Goal: Task Accomplishment & Management: Manage account settings

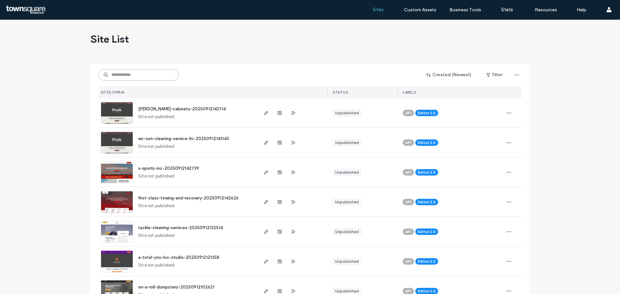
click at [124, 75] on input at bounding box center [138, 75] width 81 height 12
paste input "**********"
type input "**********"
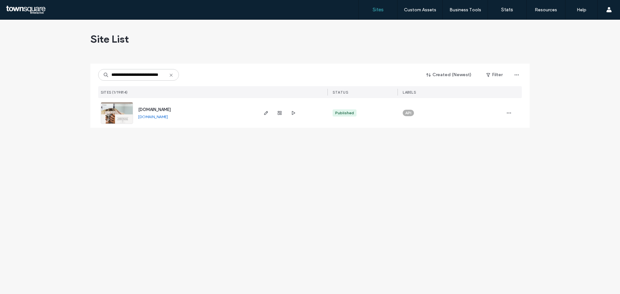
click at [126, 111] on img at bounding box center [117, 124] width 32 height 44
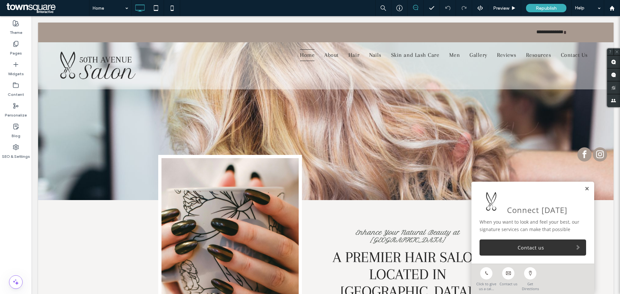
click at [584, 188] on link at bounding box center [586, 188] width 5 height 5
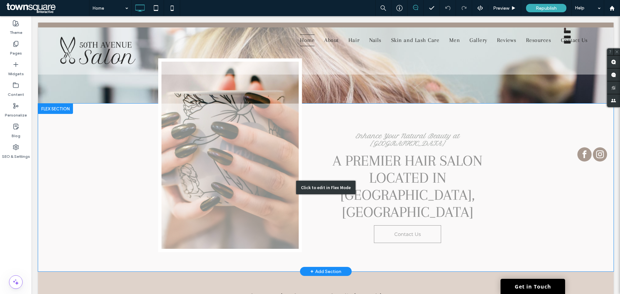
scroll to position [65, 0]
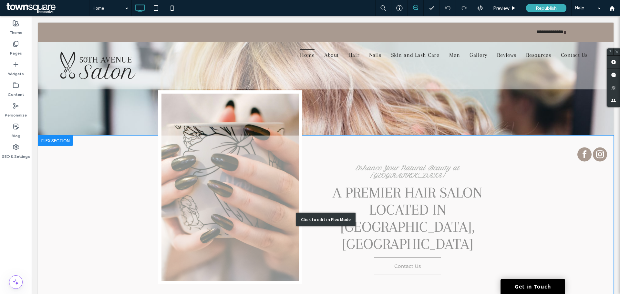
click at [92, 177] on div "Click to edit in Flex Mode" at bounding box center [325, 220] width 575 height 168
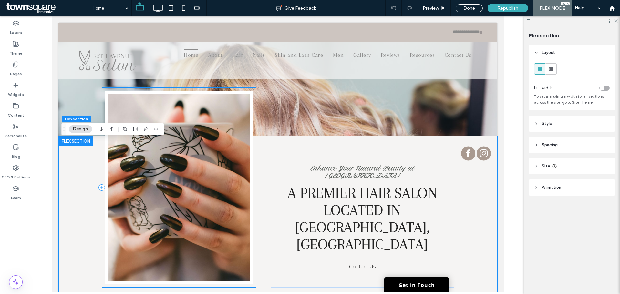
scroll to position [61, 0]
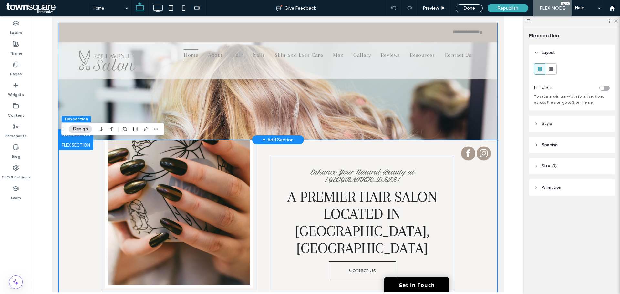
click at [333, 113] on span at bounding box center [277, 50] width 371 height 143
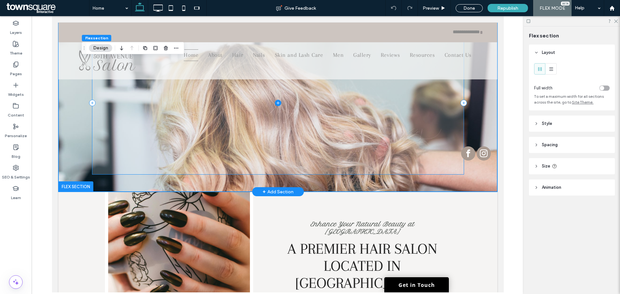
scroll to position [6, 0]
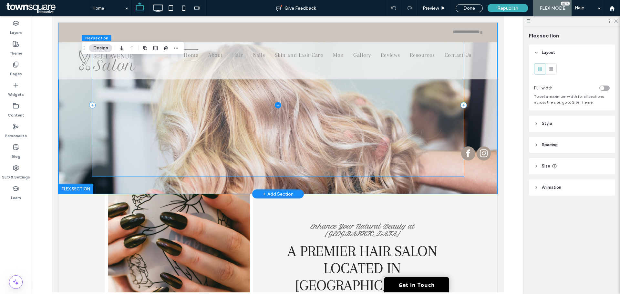
click at [315, 127] on span at bounding box center [277, 105] width 371 height 143
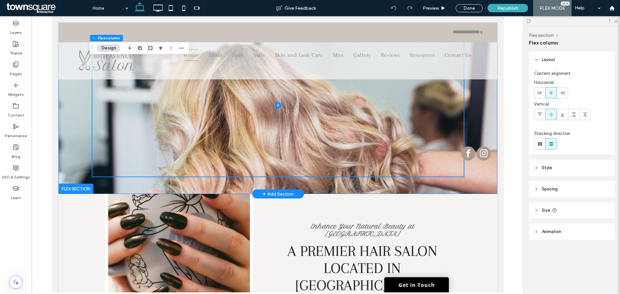
click at [334, 182] on div at bounding box center [277, 105] width 387 height 178
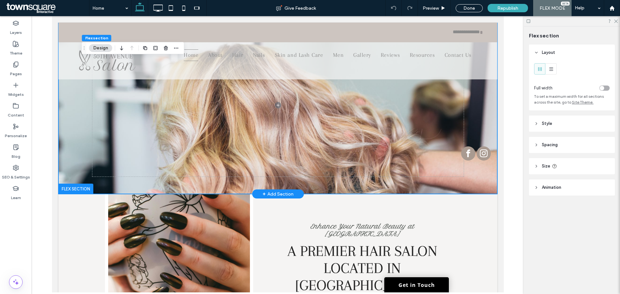
click at [444, 186] on div at bounding box center [277, 105] width 387 height 178
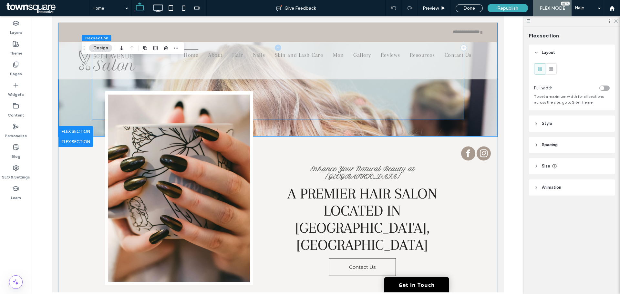
scroll to position [0, 0]
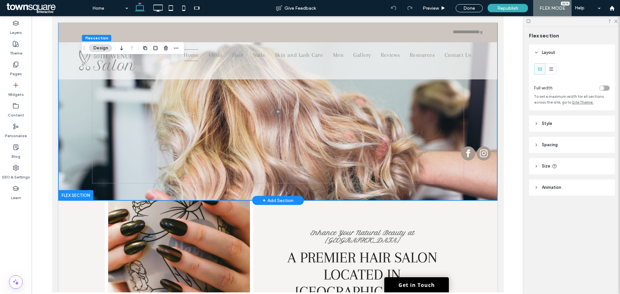
click at [441, 193] on div at bounding box center [277, 112] width 387 height 178
click at [77, 155] on div at bounding box center [277, 112] width 439 height 178
click at [361, 197] on div at bounding box center [277, 112] width 387 height 178
click at [358, 194] on div at bounding box center [277, 112] width 387 height 178
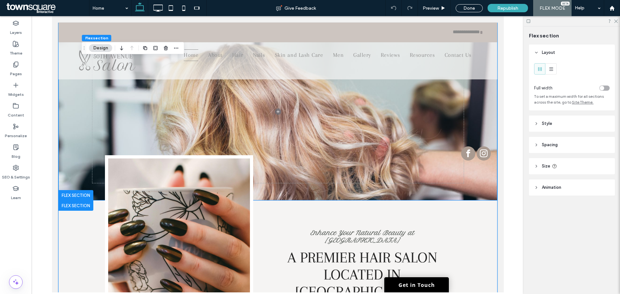
click at [71, 234] on div "Enhance Your Natural Beauty at 50th Avenue Salon A premier hair salon located i…" at bounding box center [277, 284] width 439 height 168
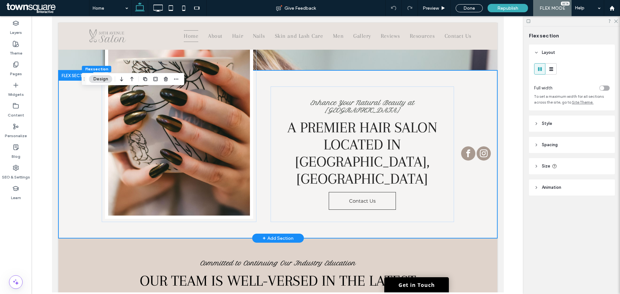
scroll to position [140, 0]
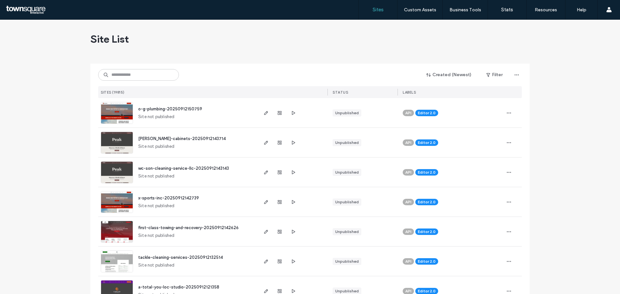
click at [163, 27] on div "Site List" at bounding box center [309, 39] width 439 height 39
click at [142, 73] on input at bounding box center [138, 75] width 81 height 12
paste input "**********"
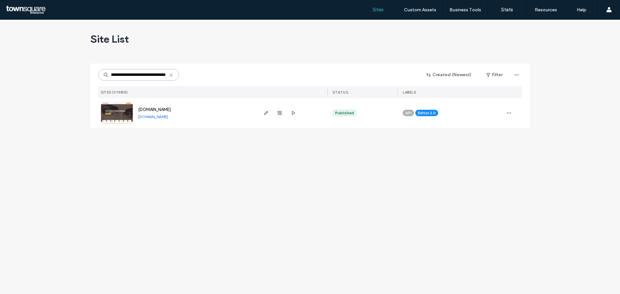
type input "**********"
click at [123, 117] on img at bounding box center [117, 124] width 32 height 44
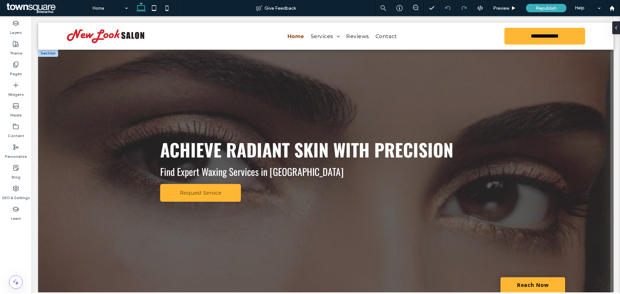
drag, startPoint x: 171, startPoint y: 87, endPoint x: 169, endPoint y: 83, distance: 3.8
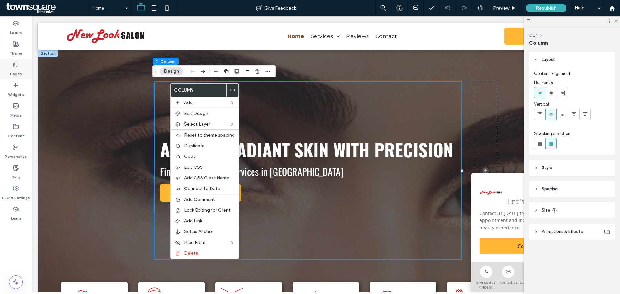
click at [19, 67] on div "Pages" at bounding box center [16, 69] width 32 height 21
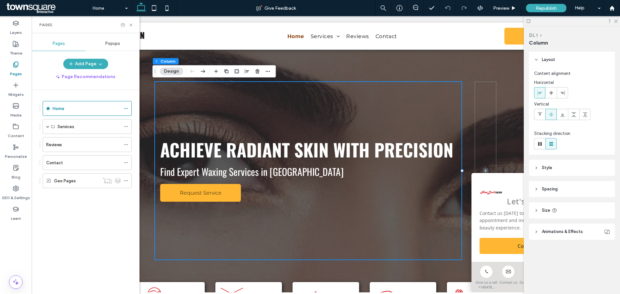
click at [499, 181] on div "Let's Connect" at bounding box center [532, 194] width 107 height 26
click at [615, 20] on use at bounding box center [616, 22] width 4 height 4
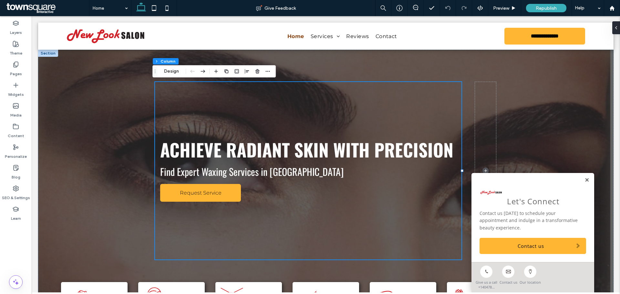
click at [584, 180] on link at bounding box center [586, 180] width 5 height 5
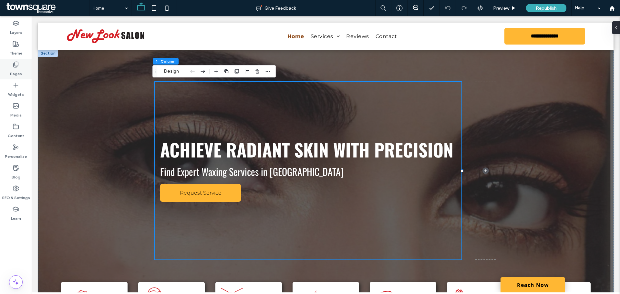
click at [11, 71] on label "Pages" at bounding box center [16, 72] width 12 height 9
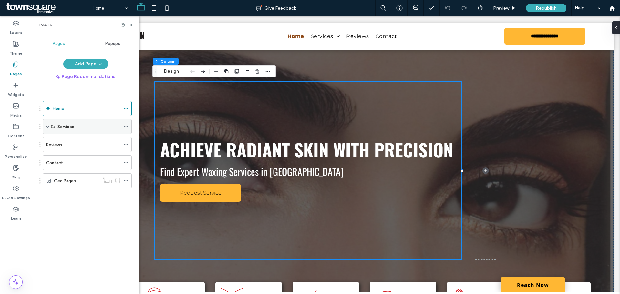
click at [104, 126] on div "Services" at bounding box center [88, 126] width 63 height 7
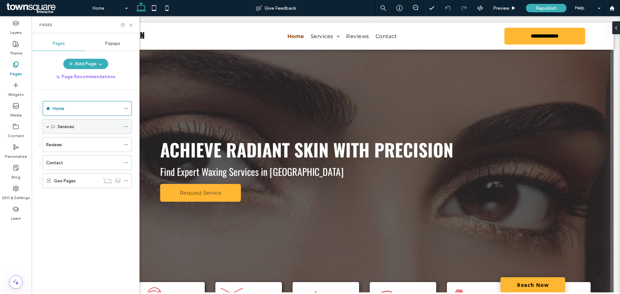
click at [49, 125] on span at bounding box center [47, 126] width 3 height 3
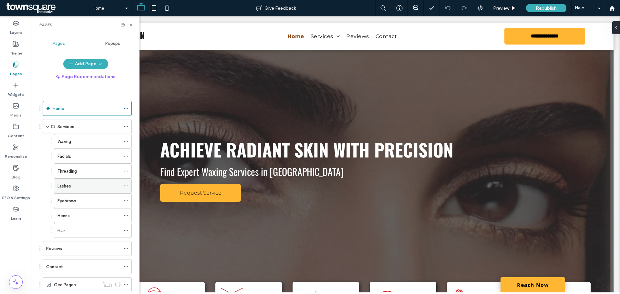
click at [89, 183] on div "Lashes" at bounding box center [88, 186] width 63 height 7
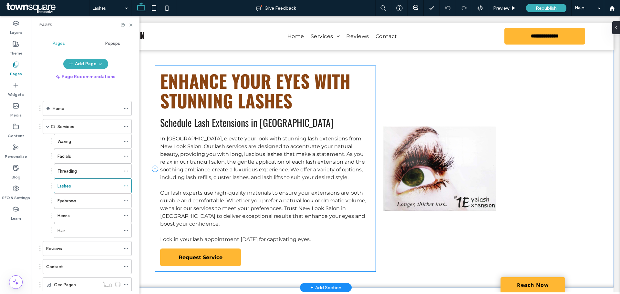
click at [312, 112] on div "Enhance Your Eyes with Stunning Lashes Schedule Lash Extensions in Athens In At…" at bounding box center [265, 169] width 220 height 206
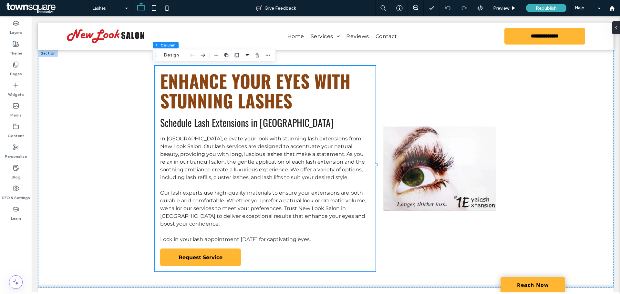
click at [227, 57] on use "button" at bounding box center [226, 55] width 4 height 4
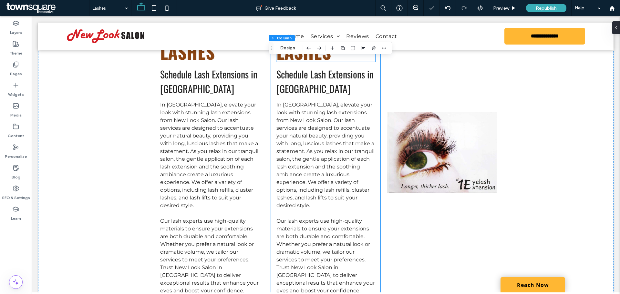
scroll to position [161, 0]
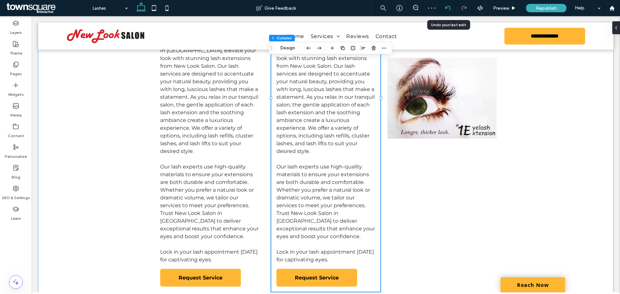
click at [447, 5] on div at bounding box center [448, 8] width 16 height 16
click at [446, 7] on icon at bounding box center [447, 7] width 5 height 5
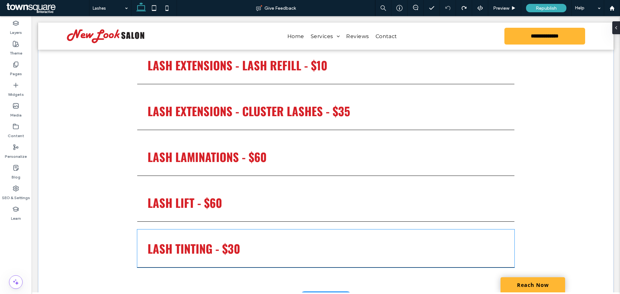
scroll to position [323, 0]
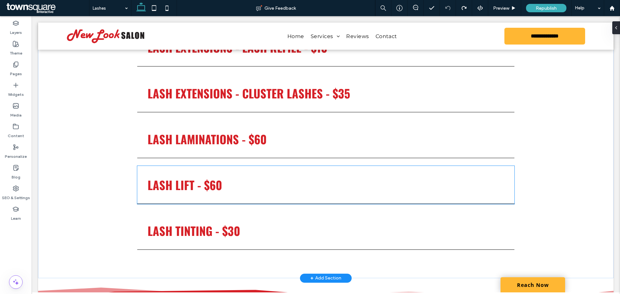
click at [200, 177] on span "lash lift - $60" at bounding box center [184, 184] width 75 height 17
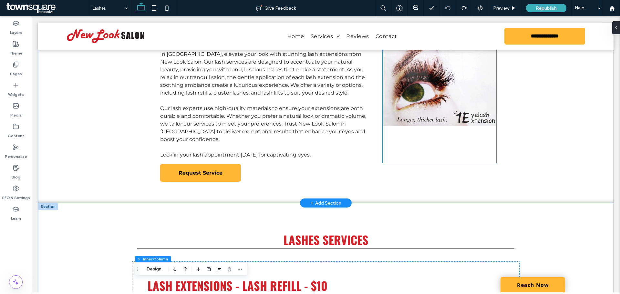
scroll to position [32, 0]
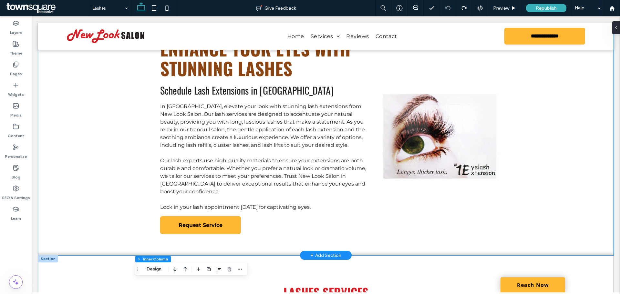
click at [539, 211] on div "Enhance Your Eyes with Stunning Lashes Schedule Lash Extensions in Athens In At…" at bounding box center [325, 136] width 575 height 238
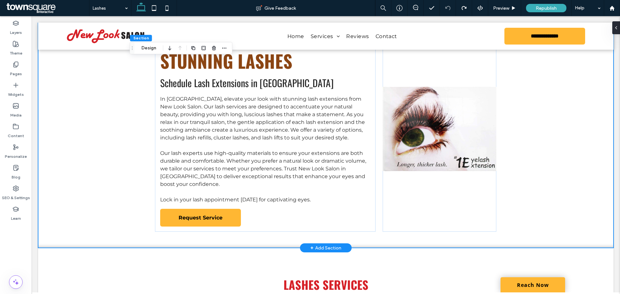
scroll to position [65, 0]
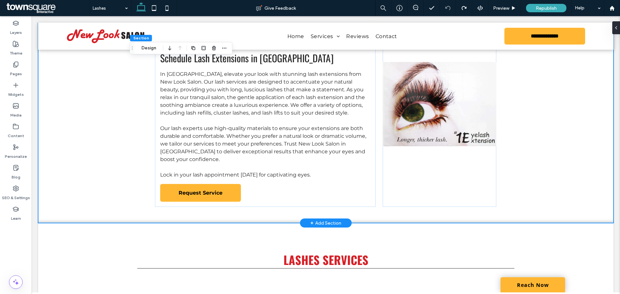
click at [548, 184] on div "Enhance Your Eyes with Stunning Lashes Schedule Lash Extensions in Athens In At…" at bounding box center [325, 104] width 575 height 238
click at [462, 179] on div at bounding box center [439, 104] width 114 height 206
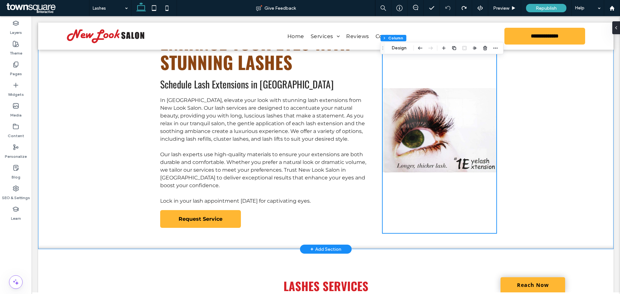
scroll to position [0, 0]
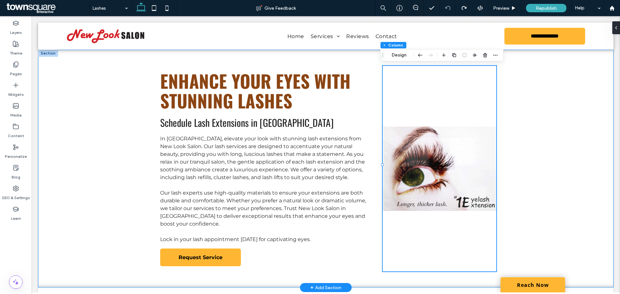
click at [545, 149] on div "Enhance Your Eyes with Stunning Lashes Schedule Lash Extensions in Athens In At…" at bounding box center [325, 169] width 575 height 238
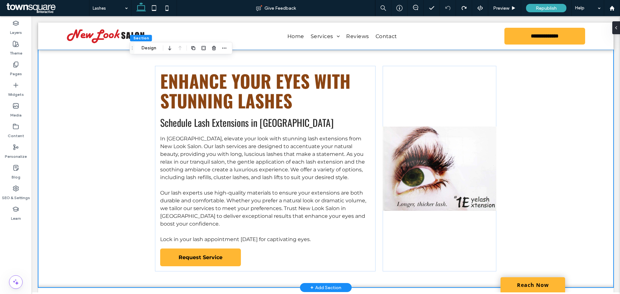
click at [544, 152] on div "Enhance Your Eyes with Stunning Lashes Schedule Lash Extensions in Athens In At…" at bounding box center [325, 169] width 575 height 238
click at [17, 72] on label "Pages" at bounding box center [16, 72] width 12 height 9
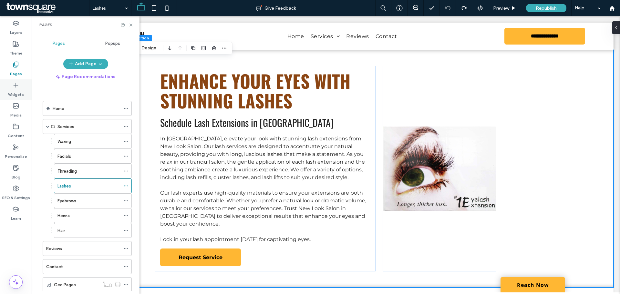
click at [17, 93] on label "Widgets" at bounding box center [16, 92] width 16 height 9
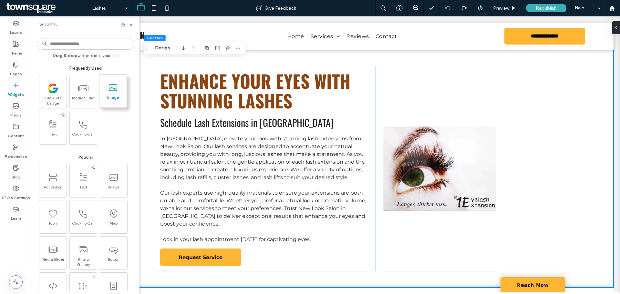
click at [110, 94] on span at bounding box center [112, 87] width 27 height 15
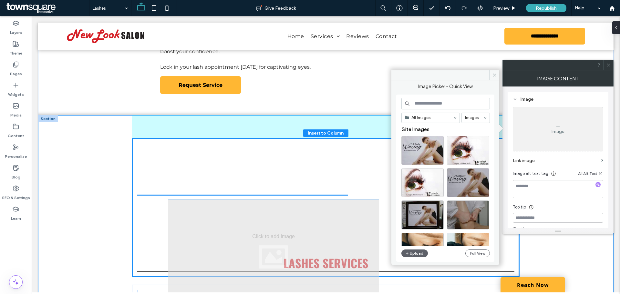
scroll to position [182, 0]
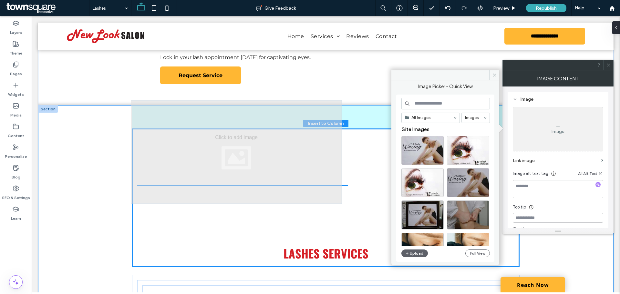
drag, startPoint x: 292, startPoint y: 161, endPoint x: 266, endPoint y: 146, distance: 30.7
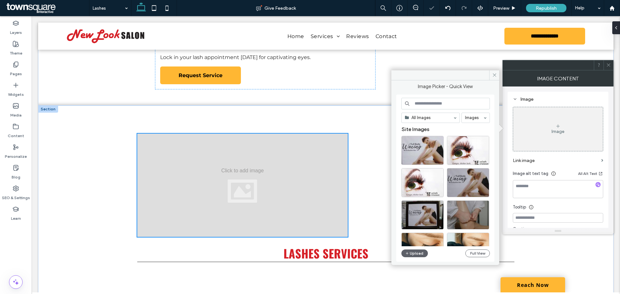
type input "**"
type input "****"
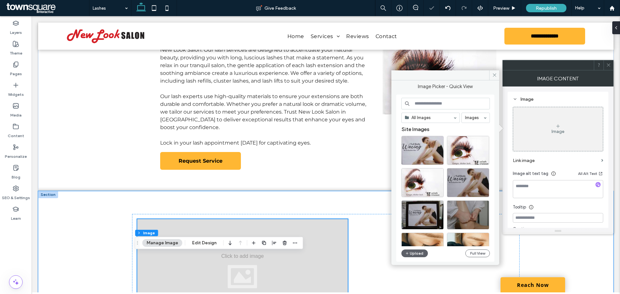
scroll to position [53, 0]
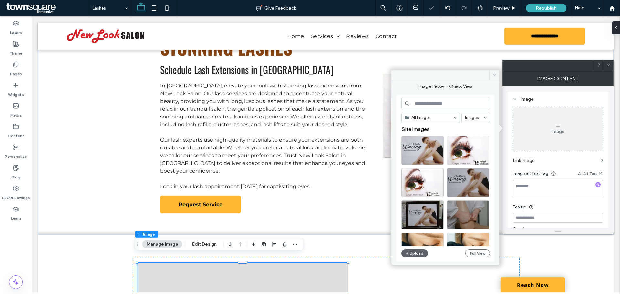
click at [493, 74] on icon at bounding box center [494, 75] width 5 height 5
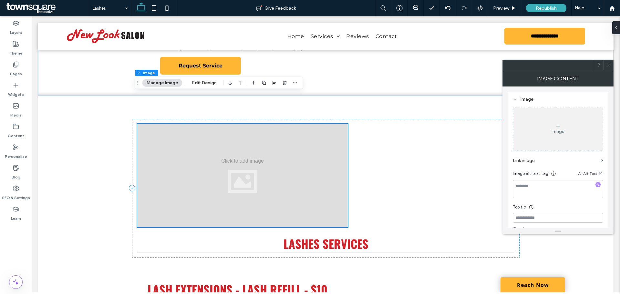
scroll to position [150, 0]
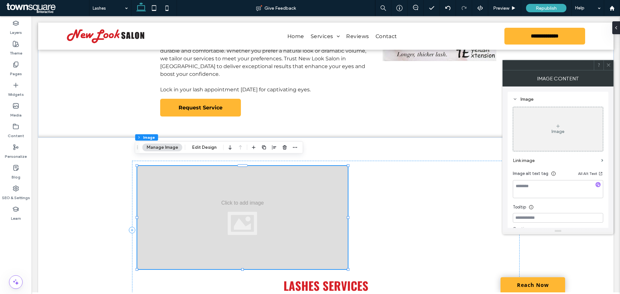
click at [308, 185] on div at bounding box center [242, 217] width 210 height 103
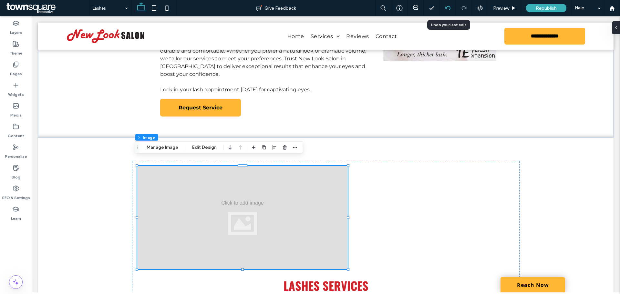
click at [445, 7] on icon at bounding box center [447, 7] width 5 height 5
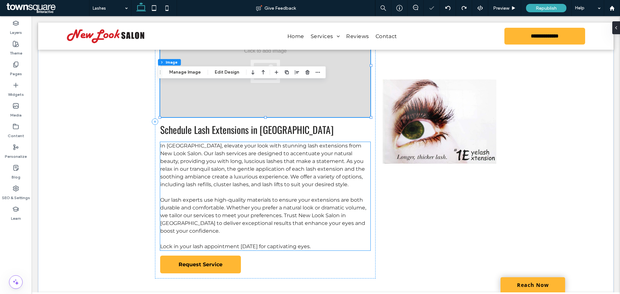
scroll to position [32, 0]
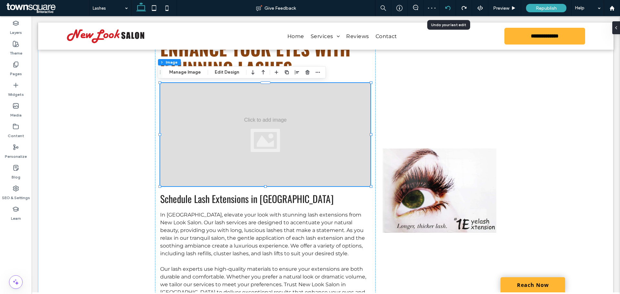
click at [448, 10] on icon at bounding box center [447, 7] width 5 height 5
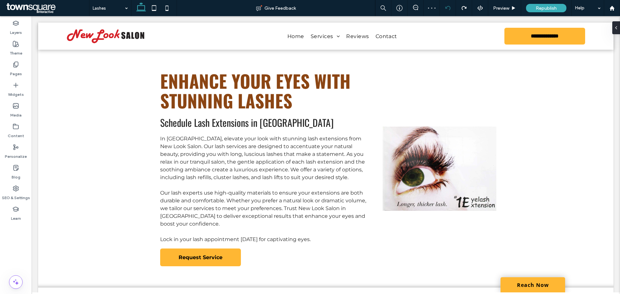
scroll to position [0, 0]
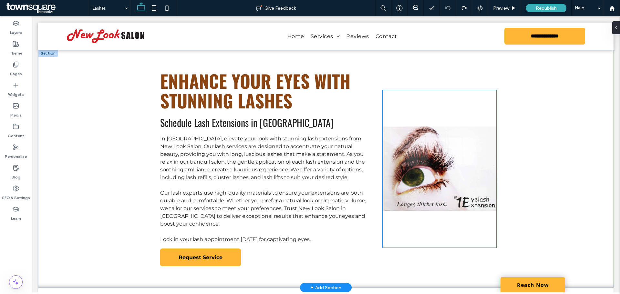
click at [487, 159] on img at bounding box center [439, 169] width 114 height 158
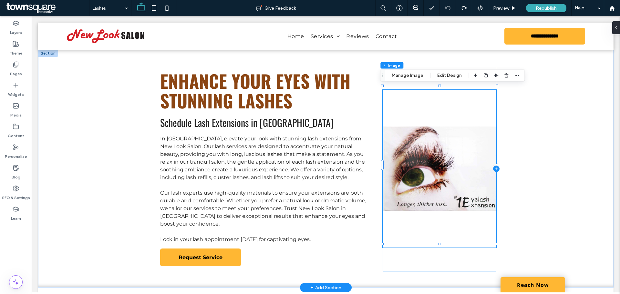
click at [496, 167] on icon at bounding box center [496, 169] width 6 height 6
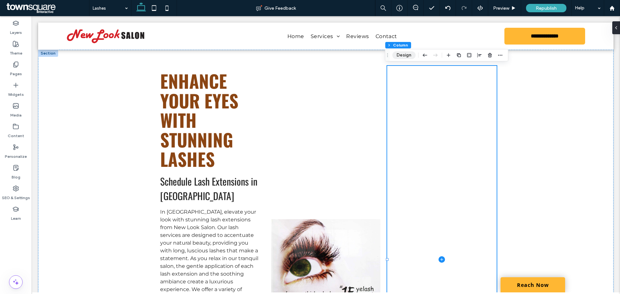
click at [406, 56] on button "Design" at bounding box center [403, 55] width 23 height 8
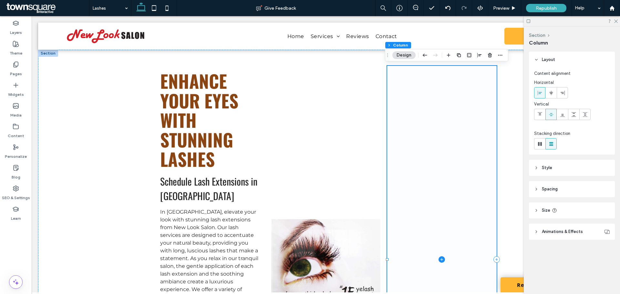
click at [429, 115] on span at bounding box center [441, 259] width 109 height 387
click at [448, 157] on span at bounding box center [441, 259] width 109 height 387
click at [438, 261] on icon at bounding box center [441, 259] width 6 height 6
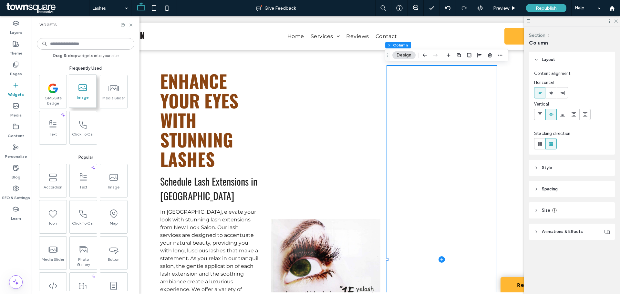
click at [90, 102] on span "Image" at bounding box center [82, 99] width 27 height 9
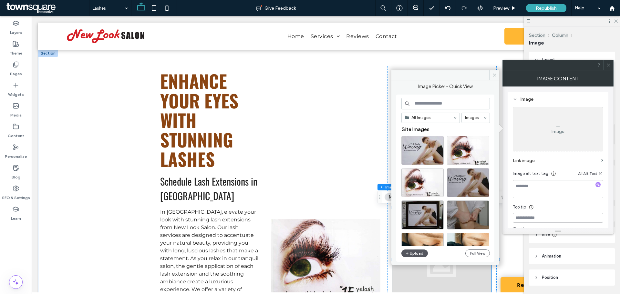
click at [415, 254] on button "Upload" at bounding box center [414, 253] width 26 height 8
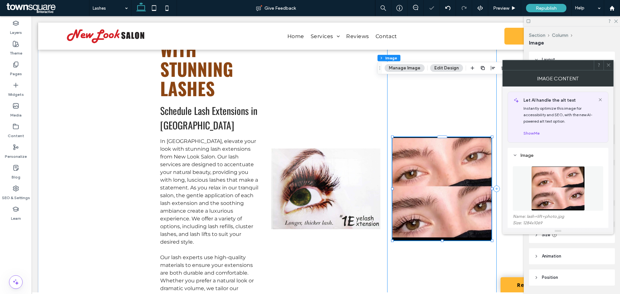
scroll to position [129, 0]
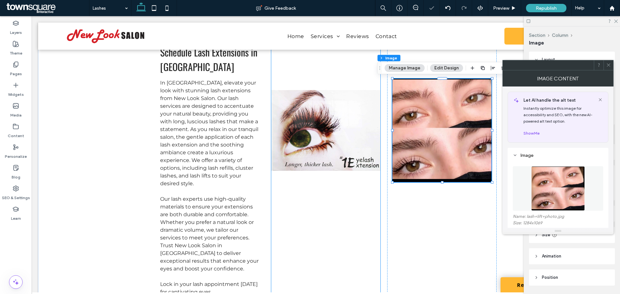
click at [368, 213] on div at bounding box center [325, 130] width 109 height 387
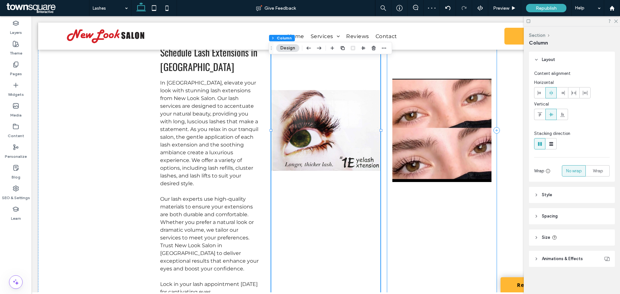
click at [441, 209] on div at bounding box center [441, 130] width 109 height 387
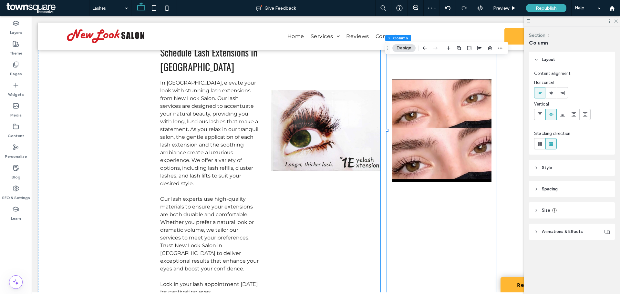
click at [312, 212] on div at bounding box center [325, 130] width 109 height 387
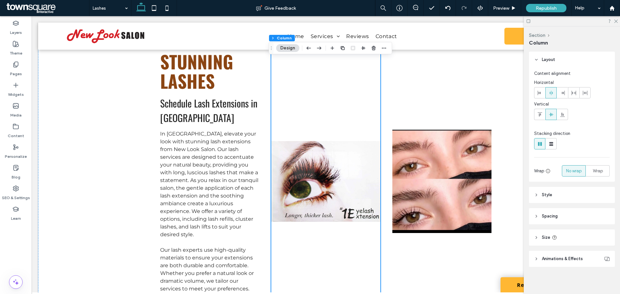
scroll to position [32, 0]
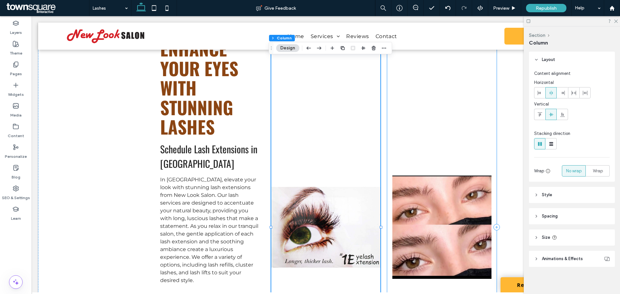
click at [426, 137] on div at bounding box center [441, 227] width 109 height 387
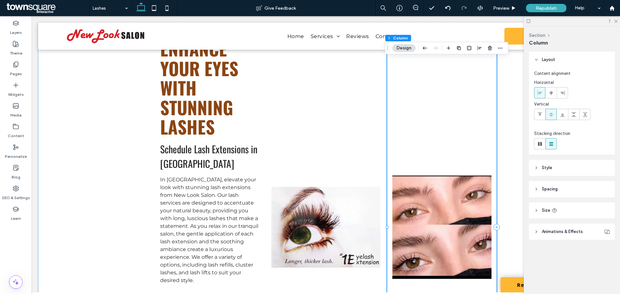
click at [429, 153] on div at bounding box center [441, 227] width 109 height 387
click at [429, 143] on div at bounding box center [441, 227] width 109 height 387
click at [431, 165] on div at bounding box center [441, 227] width 109 height 387
click at [403, 46] on button "Design" at bounding box center [403, 48] width 23 height 8
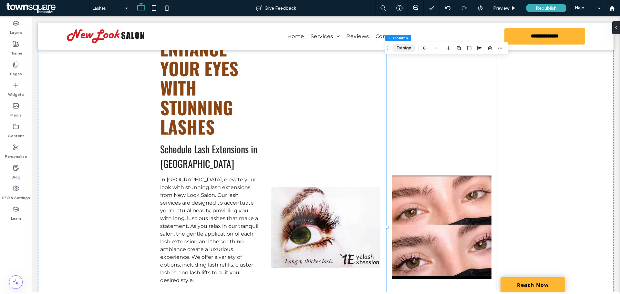
click at [399, 47] on button "Design" at bounding box center [403, 48] width 23 height 8
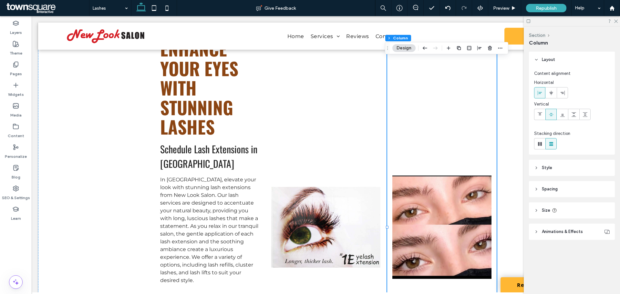
click at [562, 162] on header "Style" at bounding box center [572, 168] width 86 height 16
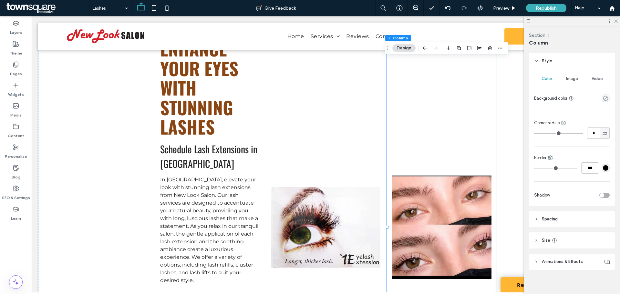
scroll to position [111, 0]
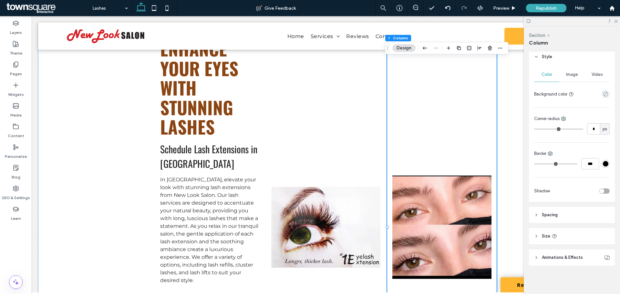
click at [562, 215] on header "Spacing" at bounding box center [572, 215] width 86 height 16
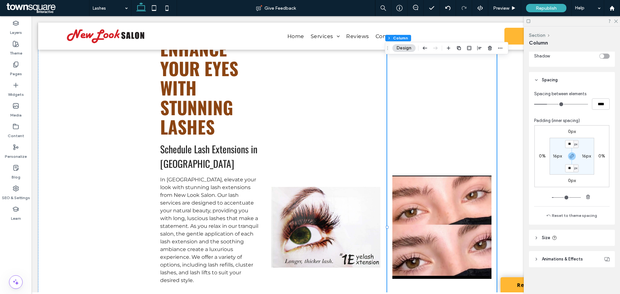
scroll to position [248, 0]
click at [575, 254] on span "Animations & Effects" at bounding box center [562, 257] width 41 height 6
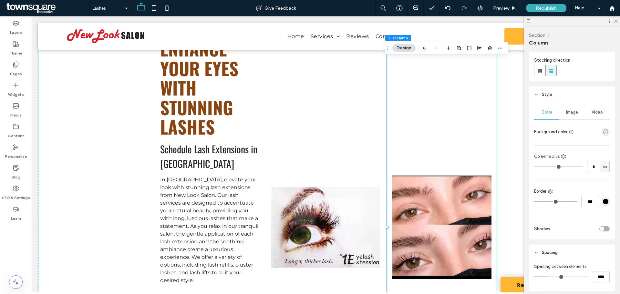
scroll to position [16, 0]
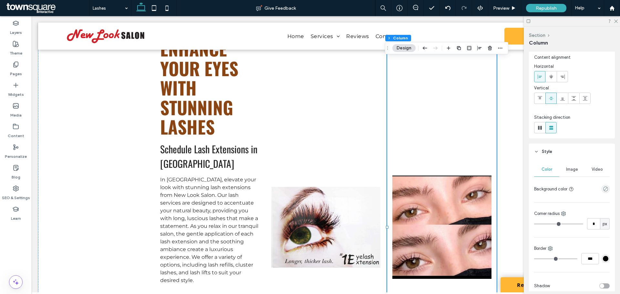
click at [566, 170] on span "Image" at bounding box center [572, 169] width 12 height 5
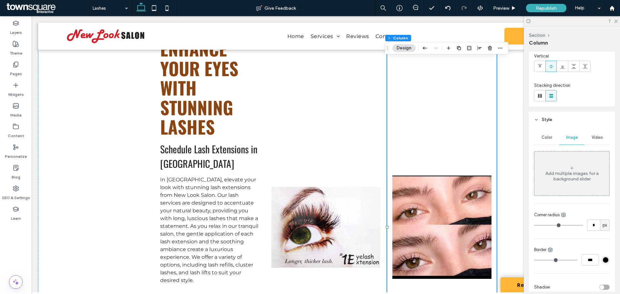
scroll to position [0, 0]
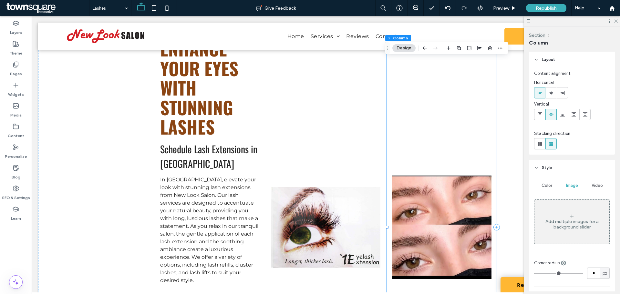
click at [450, 116] on div at bounding box center [441, 227] width 109 height 387
click at [513, 117] on div "Enhance Your Eyes with Stunning Lashes Schedule Lash Extensions in Athens In At…" at bounding box center [325, 227] width 387 height 420
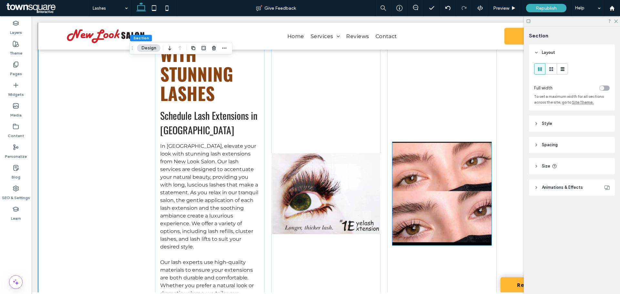
scroll to position [97, 0]
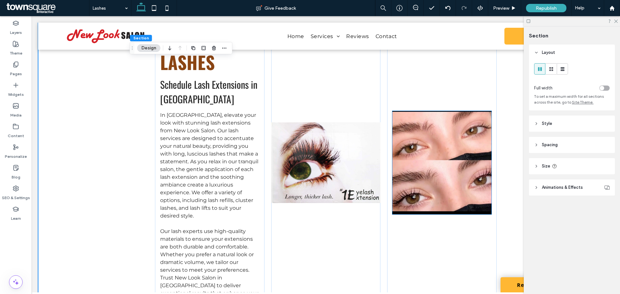
click at [442, 193] on img at bounding box center [441, 162] width 99 height 103
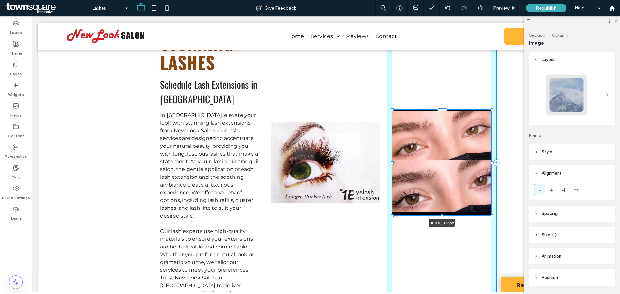
click at [441, 215] on div "Enhance Your Eyes with Stunning Lashes Schedule Lash Extensions in Athens In At…" at bounding box center [325, 163] width 387 height 420
type input "***"
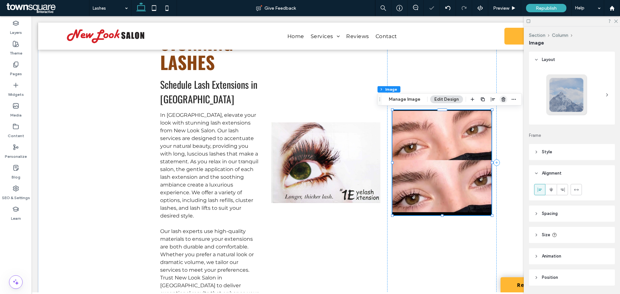
click at [504, 100] on icon "button" at bounding box center [503, 99] width 5 height 5
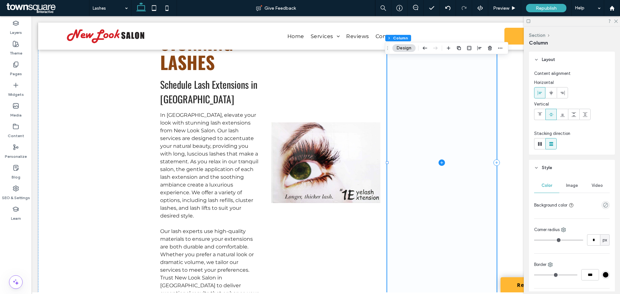
click at [462, 149] on span at bounding box center [441, 162] width 109 height 387
click at [427, 107] on span at bounding box center [441, 162] width 109 height 387
click at [403, 50] on button "Design" at bounding box center [403, 48] width 23 height 8
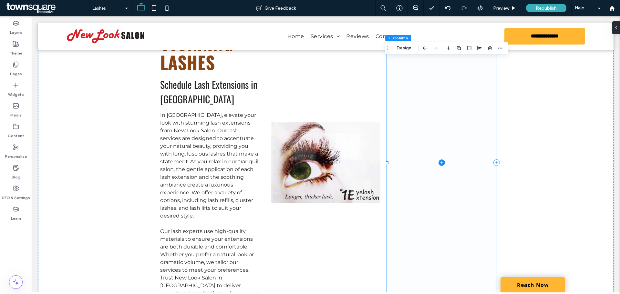
click at [441, 160] on icon at bounding box center [441, 162] width 6 height 6
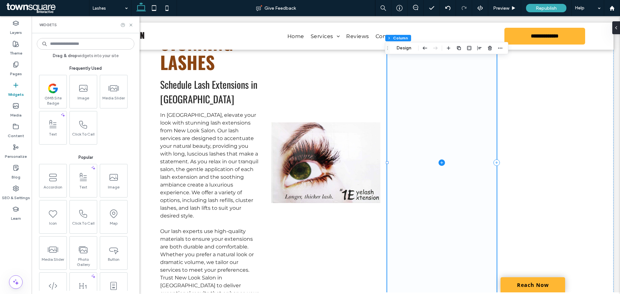
click at [422, 155] on span at bounding box center [441, 162] width 109 height 387
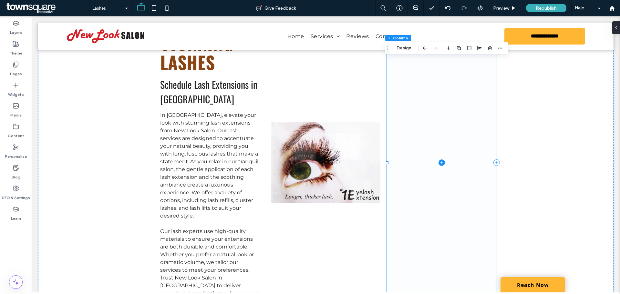
click at [443, 165] on span at bounding box center [441, 162] width 109 height 387
click at [439, 162] on icon at bounding box center [441, 162] width 6 height 6
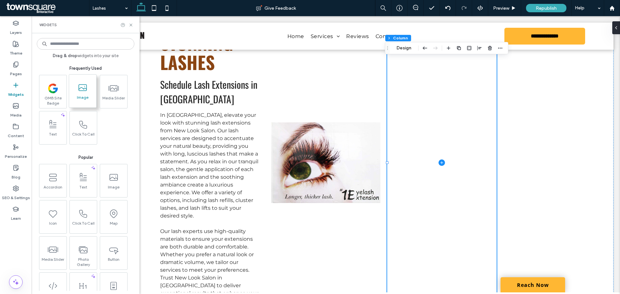
click at [87, 99] on span "Image" at bounding box center [82, 99] width 27 height 9
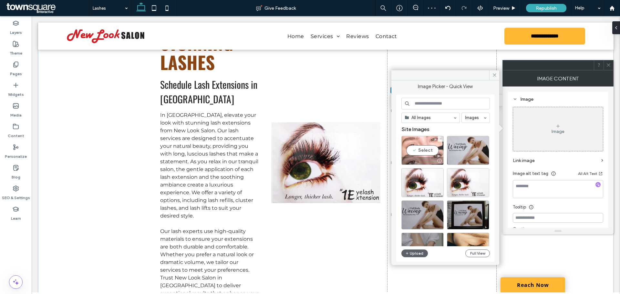
click at [423, 146] on div "Select" at bounding box center [422, 150] width 42 height 29
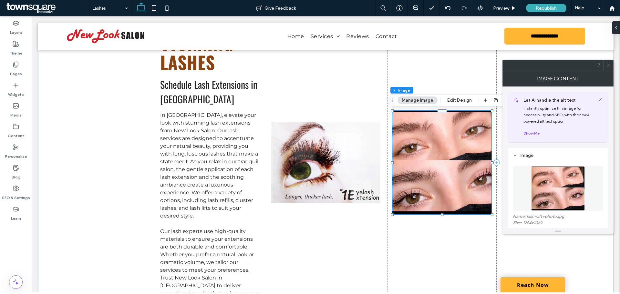
click at [420, 101] on button "Manage Image" at bounding box center [417, 101] width 40 height 8
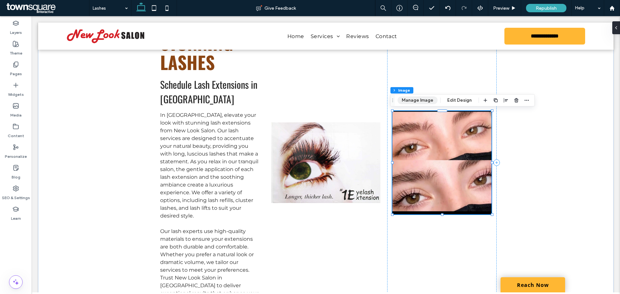
click at [420, 101] on button "Manage Image" at bounding box center [417, 101] width 40 height 8
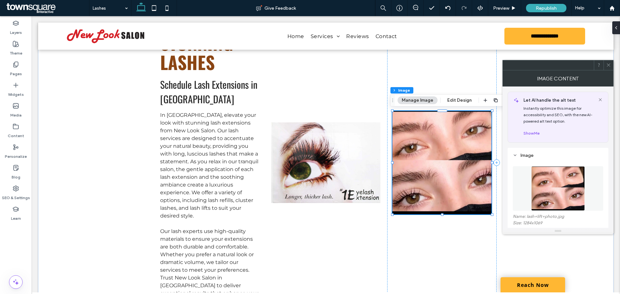
click at [435, 155] on img at bounding box center [441, 162] width 99 height 103
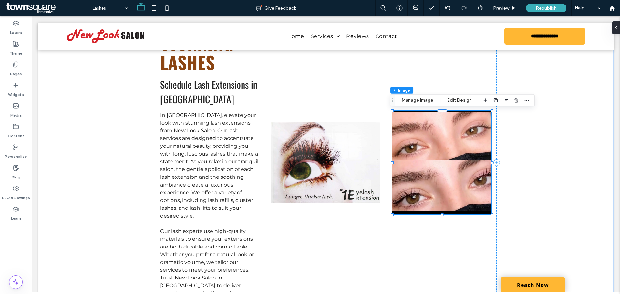
click at [435, 153] on img at bounding box center [441, 162] width 99 height 103
click at [417, 105] on div "Section Column Image Manage Image Edit Design" at bounding box center [462, 100] width 145 height 12
click at [416, 101] on button "Manage Image" at bounding box center [417, 101] width 40 height 8
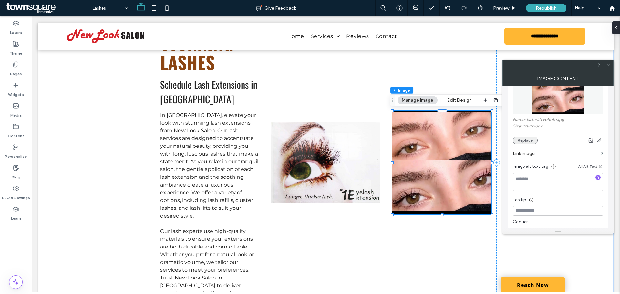
click at [519, 140] on button "Replace" at bounding box center [525, 141] width 25 height 8
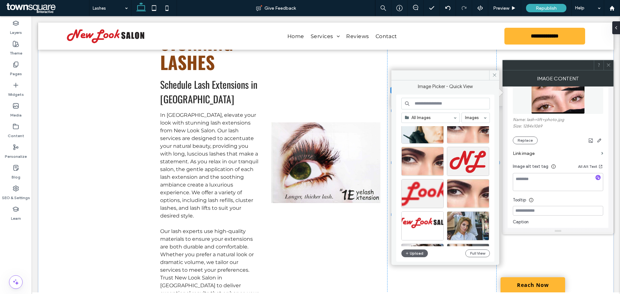
scroll to position [226, 0]
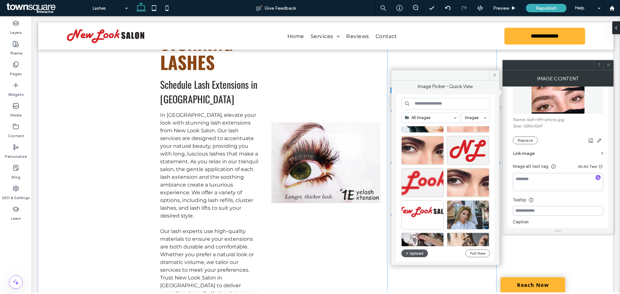
click at [415, 254] on button "Upload" at bounding box center [414, 253] width 26 height 8
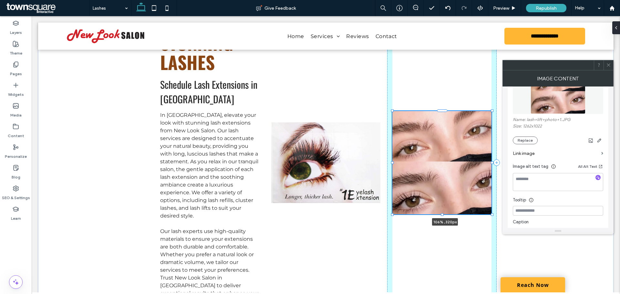
drag, startPoint x: 490, startPoint y: 164, endPoint x: 495, endPoint y: 174, distance: 11.0
click at [496, 174] on div "Enhance Your Eyes with Stunning Lashes Schedule Lash Extensions in Athens In At…" at bounding box center [325, 163] width 387 height 420
click at [491, 162] on div at bounding box center [492, 162] width 3 height 3
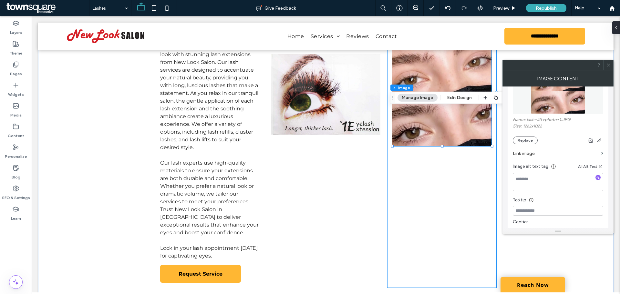
scroll to position [97, 0]
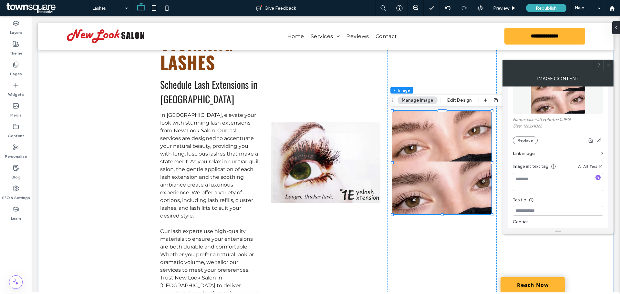
click at [610, 65] on icon at bounding box center [608, 65] width 5 height 5
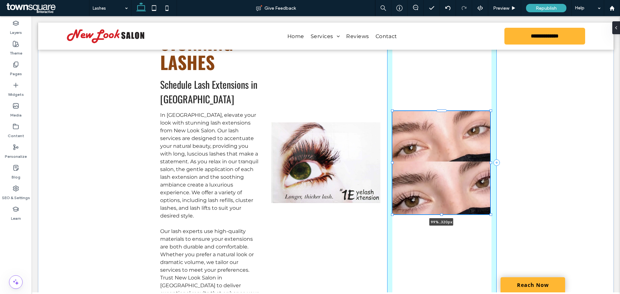
drag, startPoint x: 490, startPoint y: 163, endPoint x: 488, endPoint y: 188, distance: 25.3
click at [489, 180] on div "Enhance Your Eyes with Stunning Lashes Schedule Lash Extensions in Athens In At…" at bounding box center [325, 163] width 387 height 420
type input "**"
type input "****"
drag, startPoint x: 489, startPoint y: 215, endPoint x: 496, endPoint y: 215, distance: 6.8
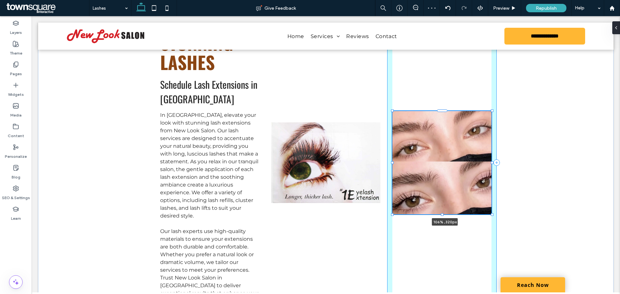
click at [496, 215] on div "Enhance Your Eyes with Stunning Lashes Schedule Lash Extensions in Athens In At…" at bounding box center [325, 163] width 387 height 420
type input "***"
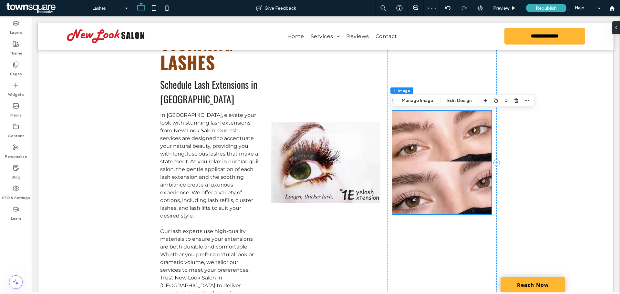
scroll to position [0, 0]
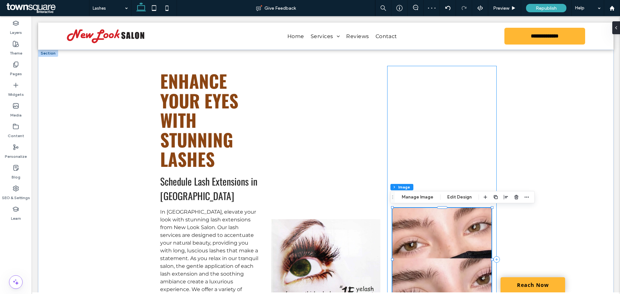
click at [442, 141] on div "106% , 320px" at bounding box center [441, 259] width 109 height 387
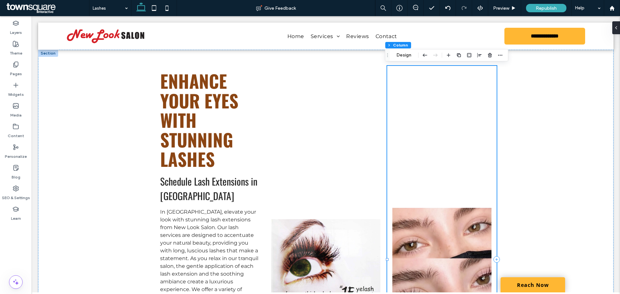
click at [427, 171] on div at bounding box center [441, 259] width 109 height 387
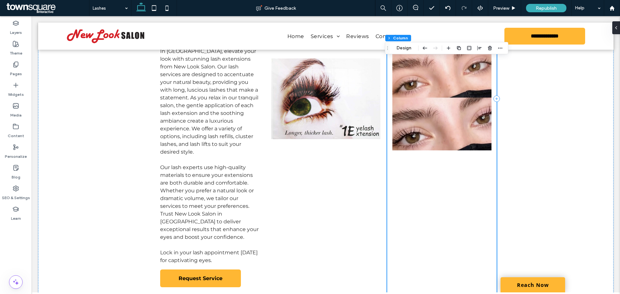
scroll to position [97, 0]
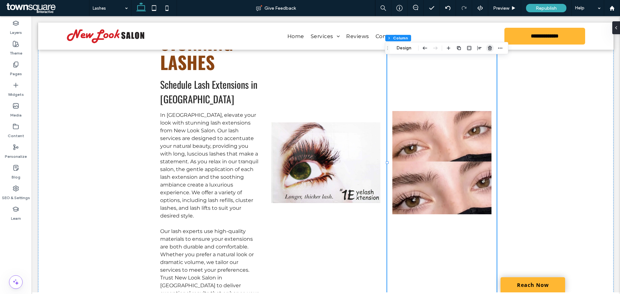
click at [493, 46] on span "button" at bounding box center [490, 48] width 8 height 8
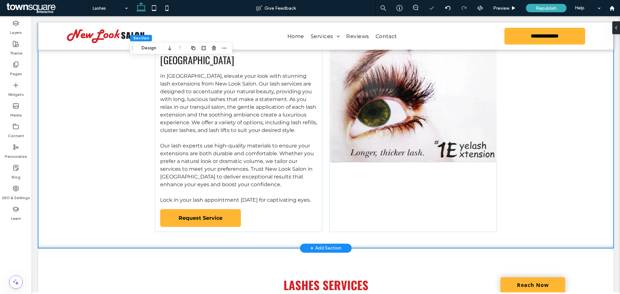
click at [525, 146] on div "Enhance Your Eyes with Stunning Lashes Schedule Lash Extensions in Athens In At…" at bounding box center [325, 100] width 575 height 295
click at [17, 70] on label "Pages" at bounding box center [16, 72] width 12 height 9
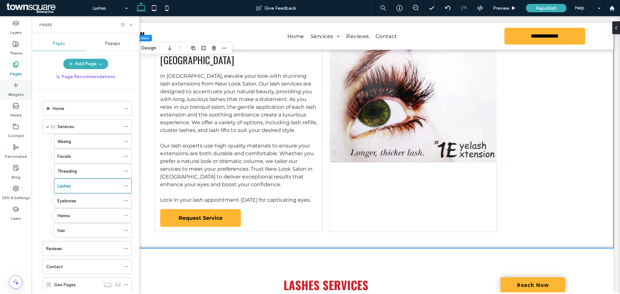
click at [14, 92] on label "Widgets" at bounding box center [16, 92] width 16 height 9
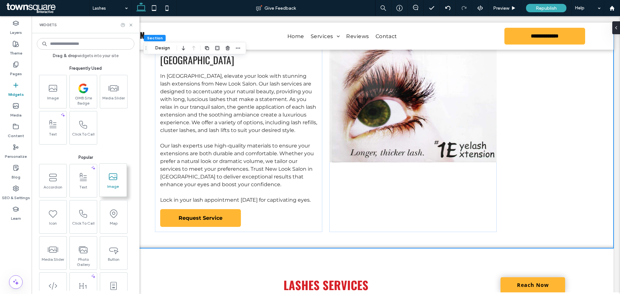
click at [109, 172] on icon at bounding box center [113, 177] width 10 height 10
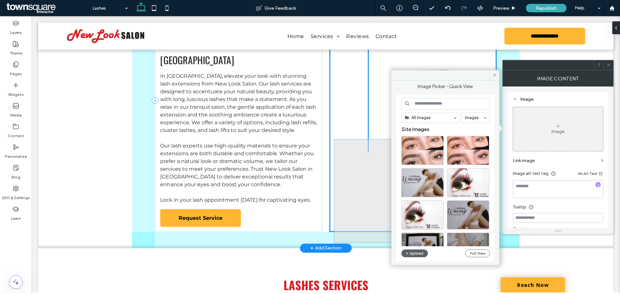
drag, startPoint x: 259, startPoint y: 170, endPoint x: 467, endPoint y: 191, distance: 209.2
type input "**"
type input "****"
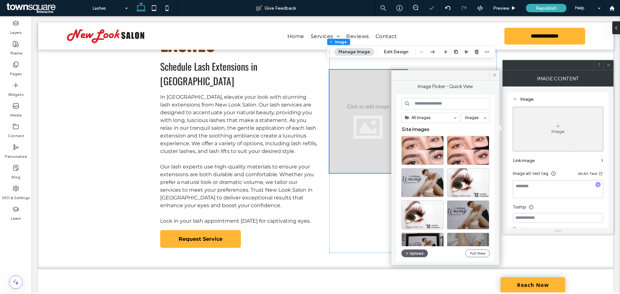
scroll to position [65, 0]
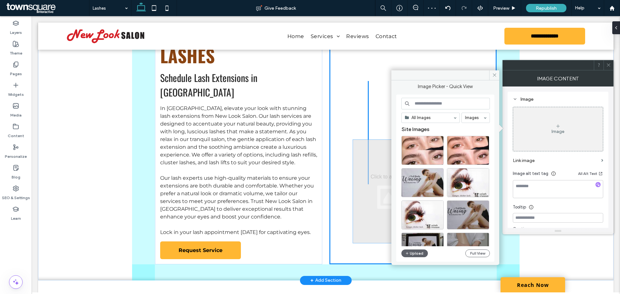
drag, startPoint x: 364, startPoint y: 125, endPoint x: 391, endPoint y: 191, distance: 70.8
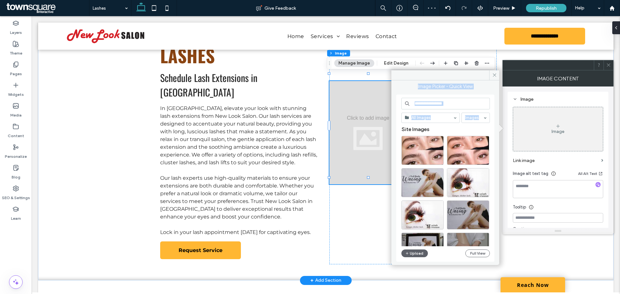
drag, startPoint x: 455, startPoint y: 90, endPoint x: 391, endPoint y: 133, distance: 77.3
click at [496, 76] on icon at bounding box center [494, 75] width 5 height 5
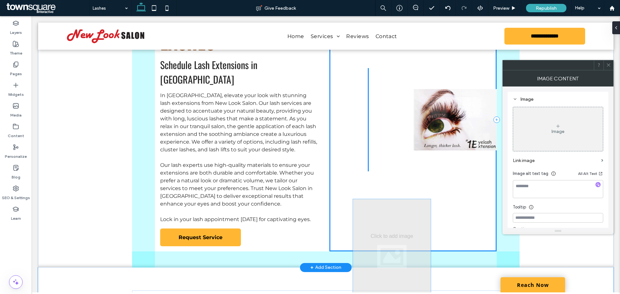
scroll to position [79, 0]
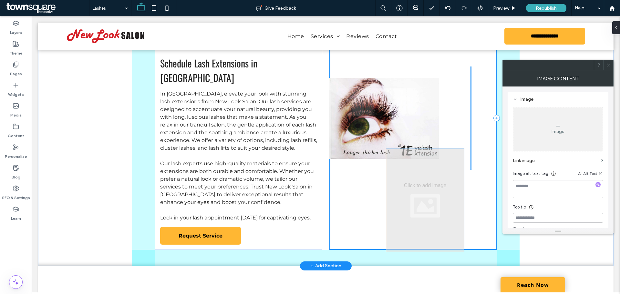
drag, startPoint x: 380, startPoint y: 134, endPoint x: 440, endPoint y: 208, distance: 95.8
type input "**"
type input "****"
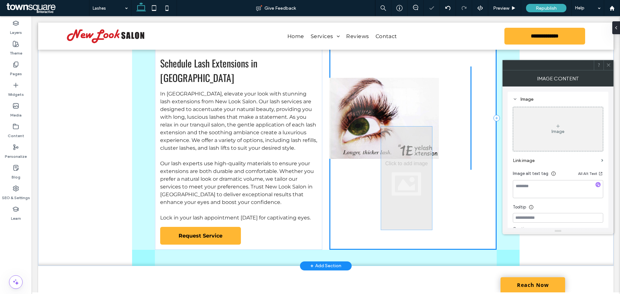
drag, startPoint x: 459, startPoint y: 142, endPoint x: 392, endPoint y: 211, distance: 95.4
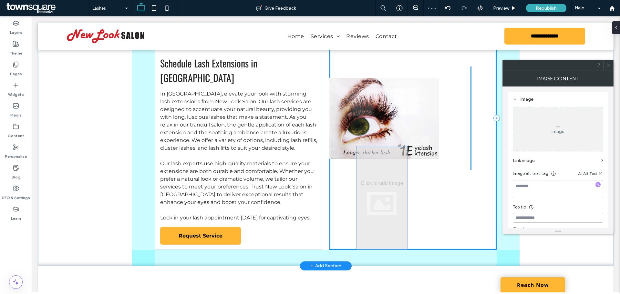
drag, startPoint x: 478, startPoint y: 98, endPoint x: 384, endPoint y: 178, distance: 122.9
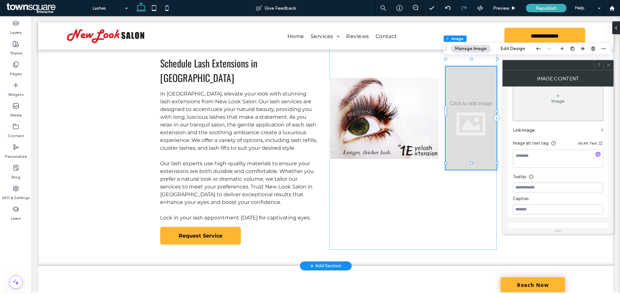
scroll to position [0, 0]
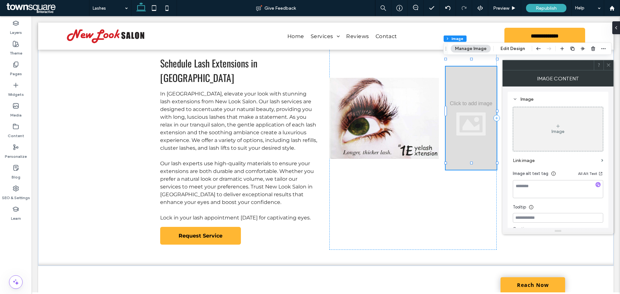
click at [466, 49] on button "Manage Image" at bounding box center [471, 49] width 40 height 8
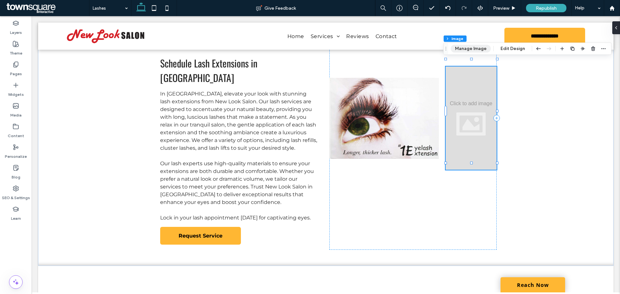
click at [466, 49] on button "Manage Image" at bounding box center [471, 49] width 40 height 8
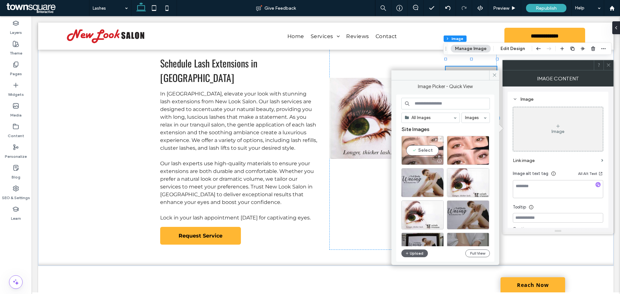
click at [424, 148] on div "Select" at bounding box center [422, 150] width 42 height 29
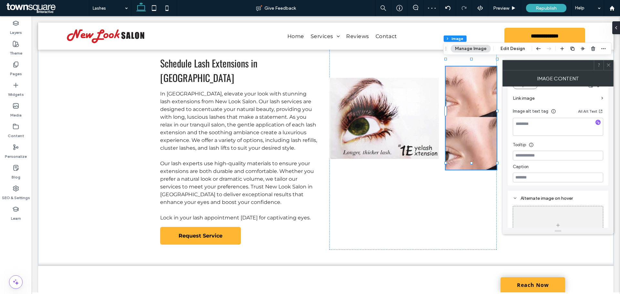
scroll to position [161, 0]
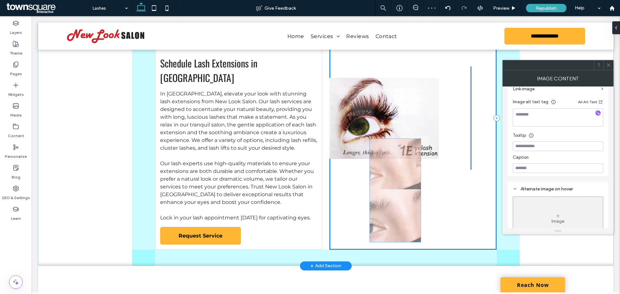
drag, startPoint x: 456, startPoint y: 164, endPoint x: 392, endPoint y: 204, distance: 75.6
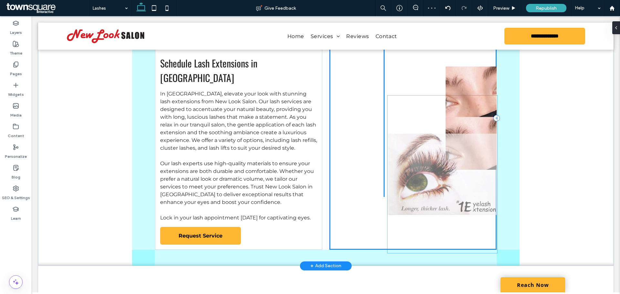
type input "*"
drag, startPoint x: 379, startPoint y: 123, endPoint x: 444, endPoint y: 203, distance: 103.7
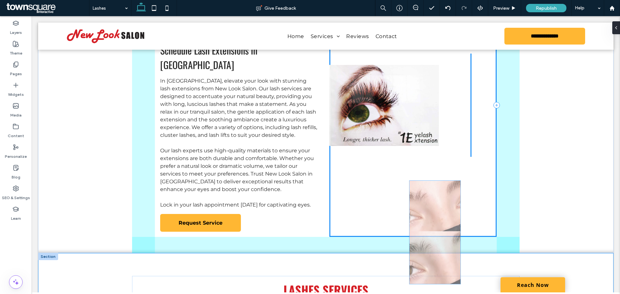
scroll to position [98, 0]
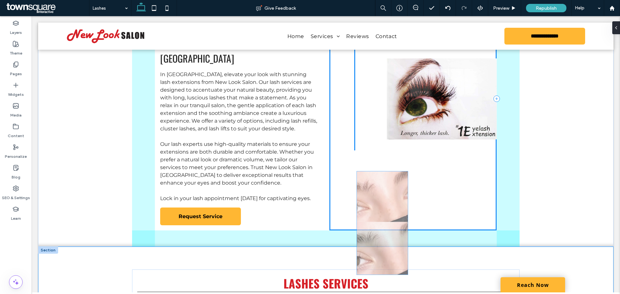
drag, startPoint x: 454, startPoint y: 189, endPoint x: 369, endPoint y: 233, distance: 96.1
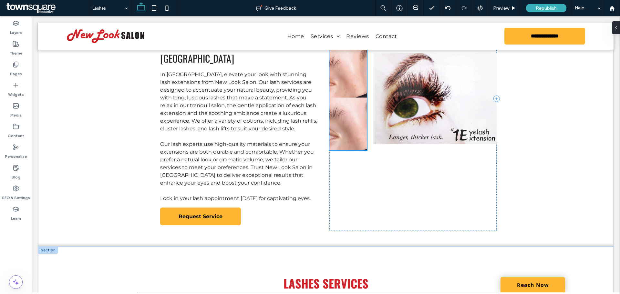
type input "**"
type input "****"
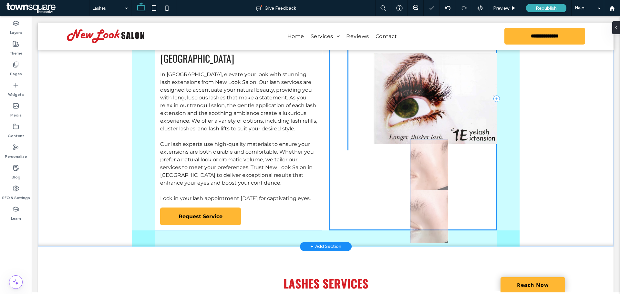
drag, startPoint x: 349, startPoint y: 120, endPoint x: 432, endPoint y: 219, distance: 129.9
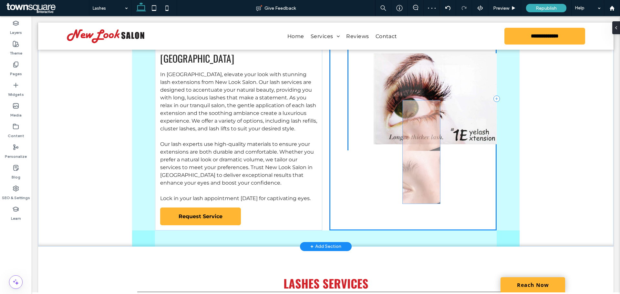
drag, startPoint x: 353, startPoint y: 95, endPoint x: 458, endPoint y: 166, distance: 127.1
type input "**"
type input "****"
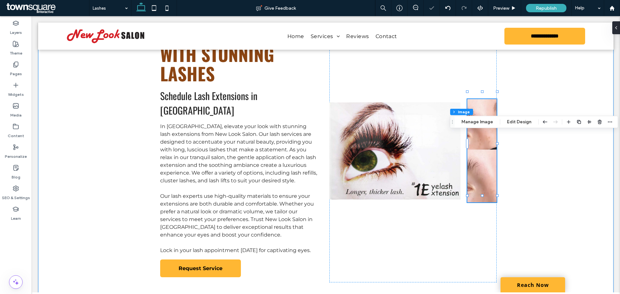
scroll to position [0, 0]
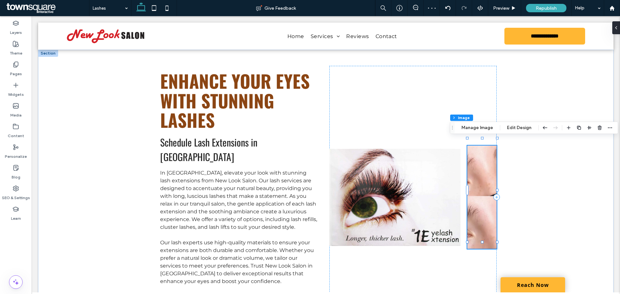
click at [489, 177] on img at bounding box center [481, 197] width 29 height 103
click at [598, 126] on icon "button" at bounding box center [599, 127] width 5 height 5
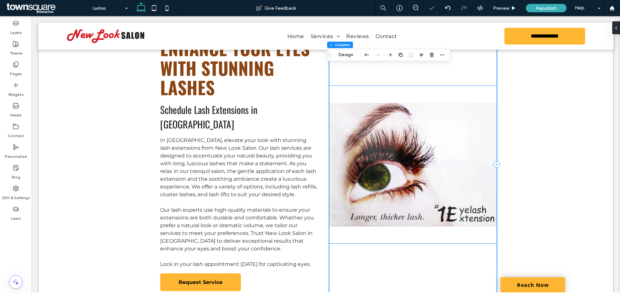
scroll to position [129, 0]
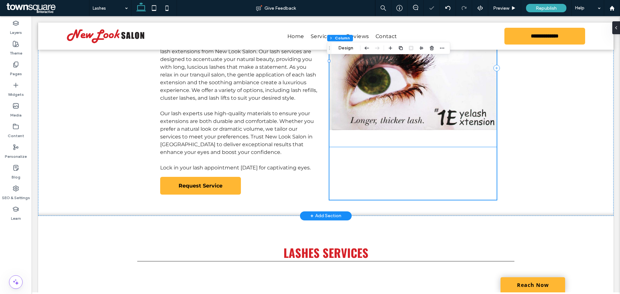
click at [421, 94] on img at bounding box center [412, 68] width 167 height 158
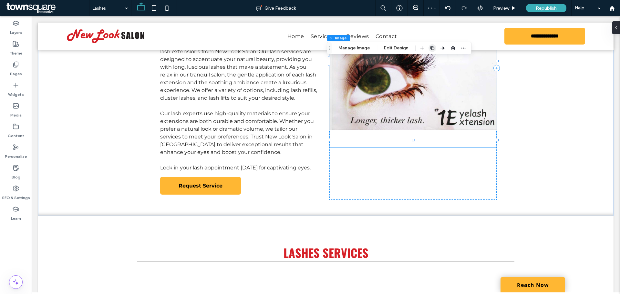
click at [432, 51] on span "button" at bounding box center [432, 48] width 8 height 8
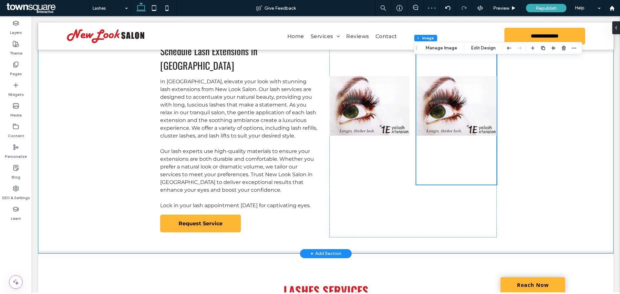
scroll to position [32, 0]
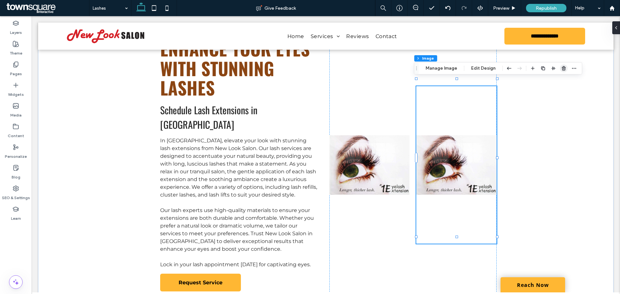
click at [563, 68] on use "button" at bounding box center [564, 68] width 4 height 4
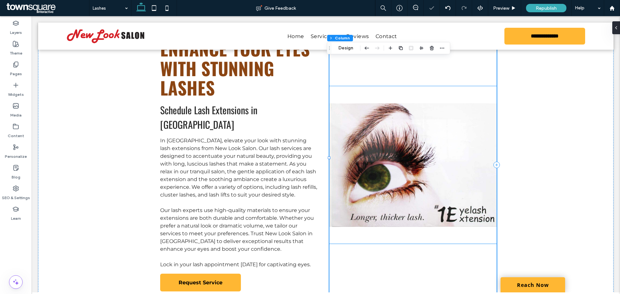
click at [408, 185] on img at bounding box center [412, 165] width 167 height 158
type input "*"
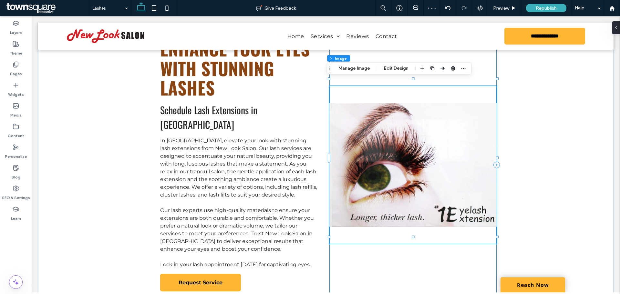
click at [410, 250] on div at bounding box center [412, 165] width 167 height 263
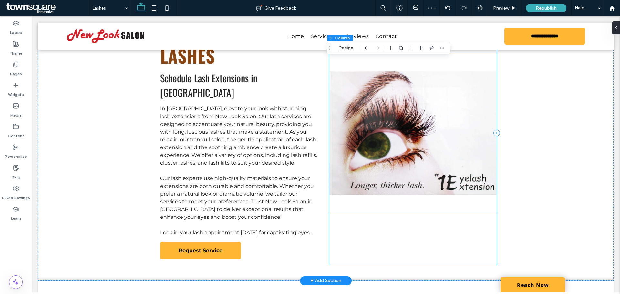
scroll to position [65, 0]
click at [415, 207] on div at bounding box center [412, 132] width 167 height 263
click at [394, 116] on img at bounding box center [412, 133] width 167 height 158
type input "*"
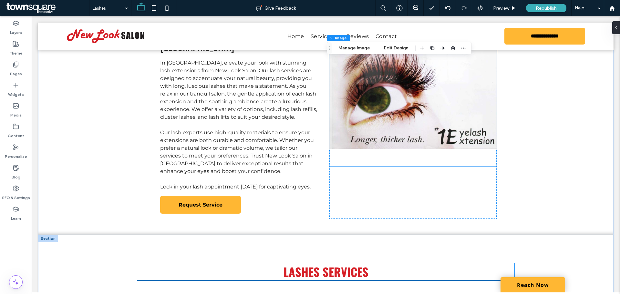
scroll to position [129, 0]
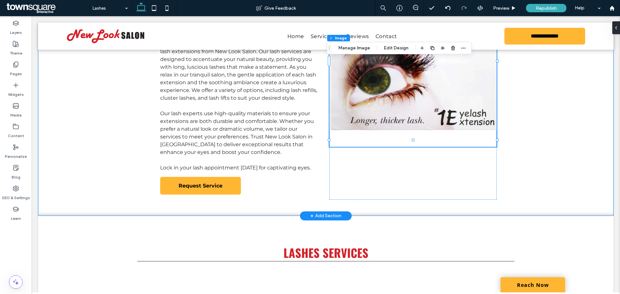
click at [405, 176] on div at bounding box center [412, 68] width 167 height 263
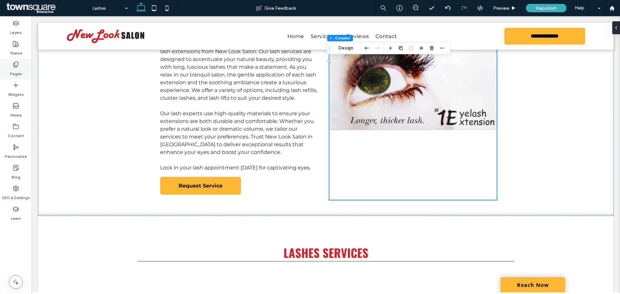
click at [17, 68] on label "Pages" at bounding box center [16, 72] width 12 height 9
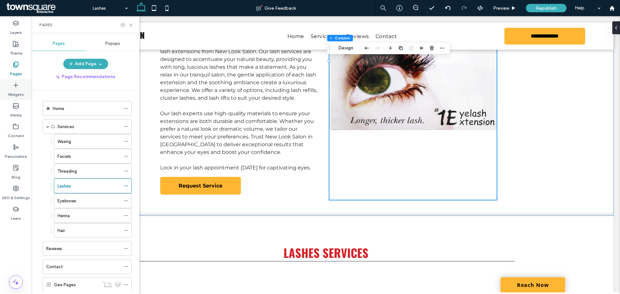
click at [17, 95] on label "Widgets" at bounding box center [16, 92] width 16 height 9
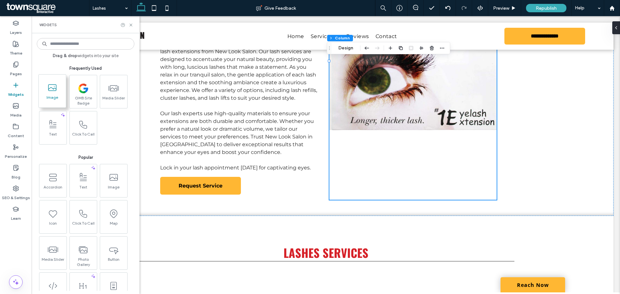
click at [61, 93] on span at bounding box center [52, 87] width 27 height 15
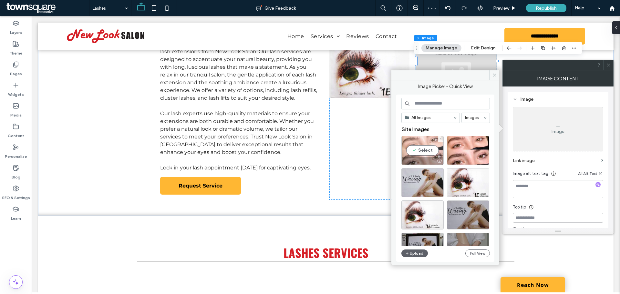
click at [409, 145] on div "Select" at bounding box center [422, 150] width 42 height 29
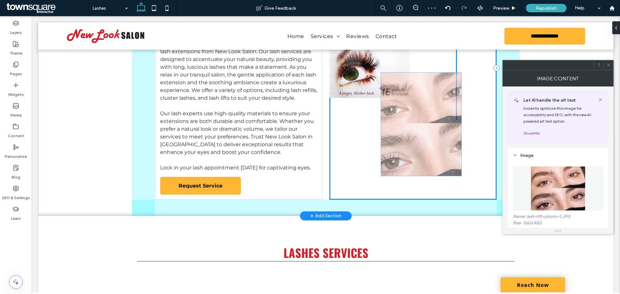
drag, startPoint x: 447, startPoint y: 85, endPoint x: 398, endPoint y: 153, distance: 83.4
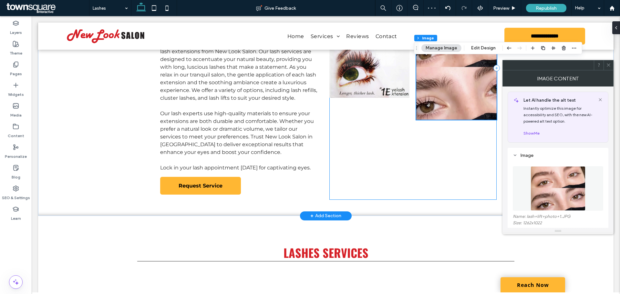
scroll to position [32, 0]
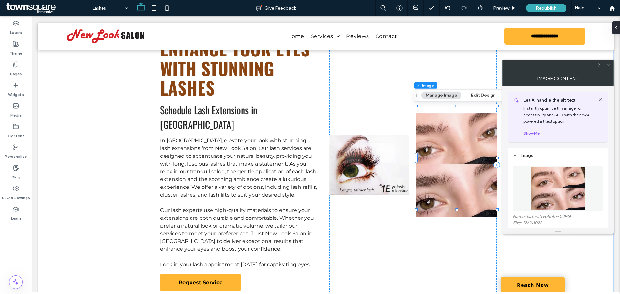
click at [470, 148] on img at bounding box center [456, 164] width 80 height 103
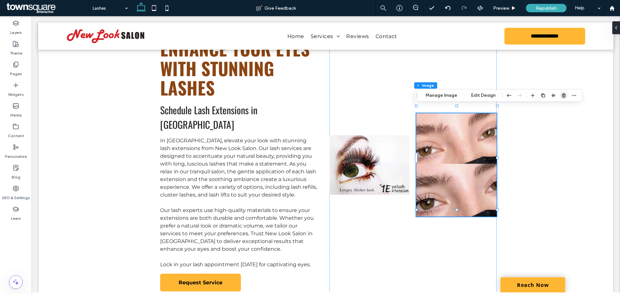
click at [561, 94] on icon "button" at bounding box center [563, 95] width 5 height 5
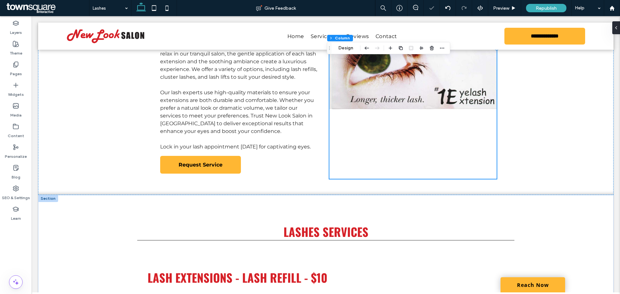
scroll to position [161, 0]
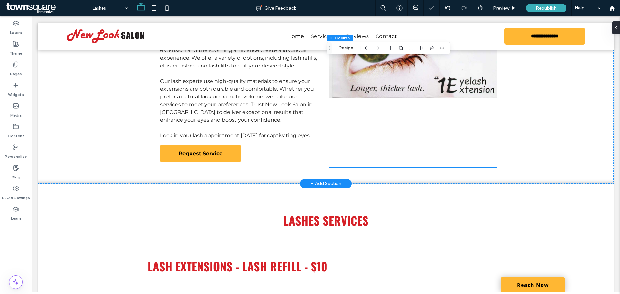
click at [334, 180] on div "+ Add Section" at bounding box center [325, 183] width 31 height 7
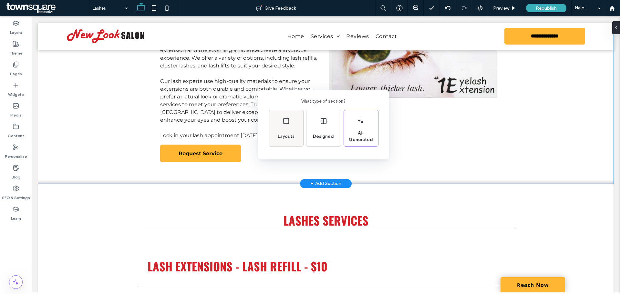
click at [286, 132] on div "Layouts" at bounding box center [286, 136] width 22 height 14
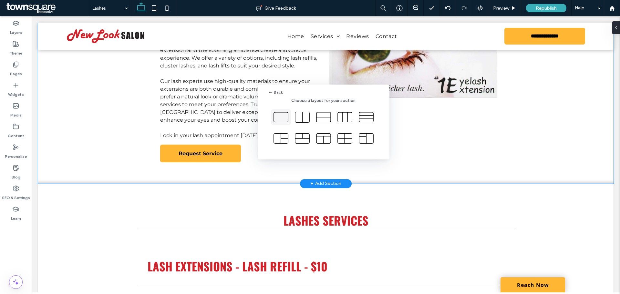
click at [284, 118] on icon at bounding box center [281, 117] width 16 height 16
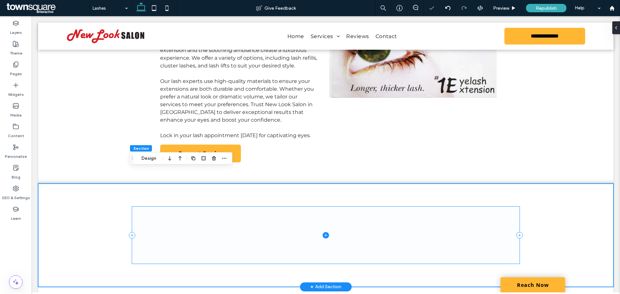
click at [349, 215] on span at bounding box center [325, 235] width 387 height 57
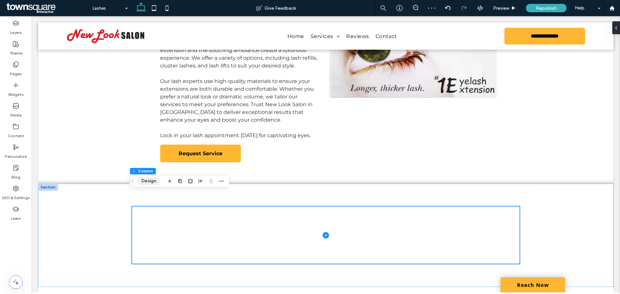
click at [150, 183] on button "Design" at bounding box center [148, 181] width 23 height 8
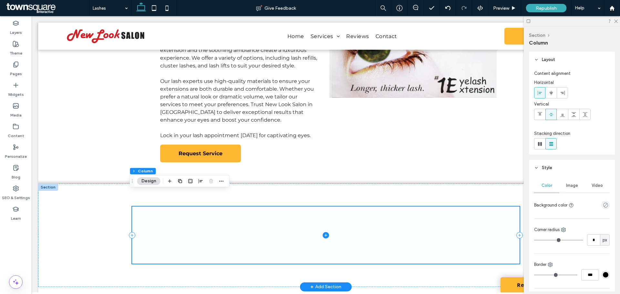
click at [230, 232] on span at bounding box center [325, 235] width 387 height 57
click at [10, 93] on label "Widgets" at bounding box center [16, 92] width 16 height 9
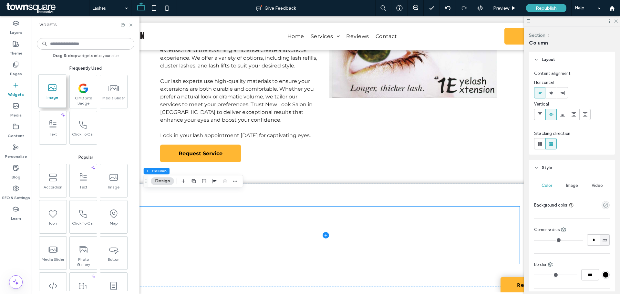
click at [58, 92] on span at bounding box center [52, 87] width 27 height 15
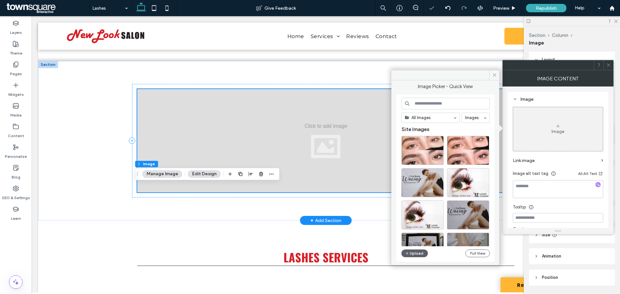
scroll to position [290, 0]
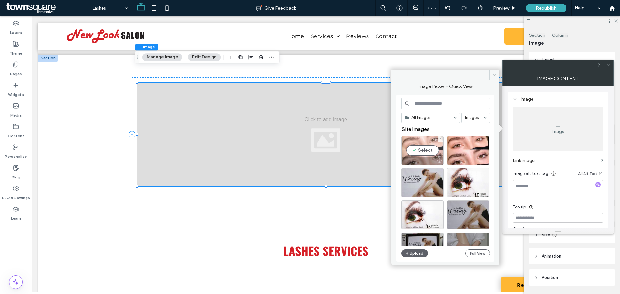
click at [427, 148] on div "Select" at bounding box center [422, 150] width 42 height 29
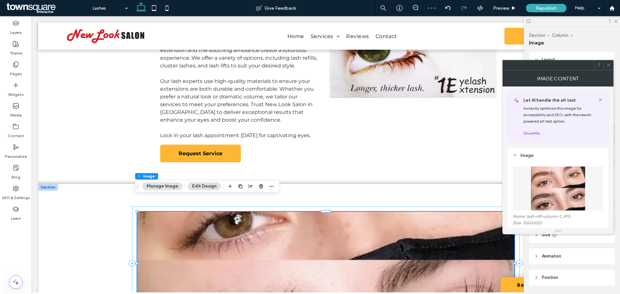
click at [363, 227] on img at bounding box center [325, 263] width 377 height 103
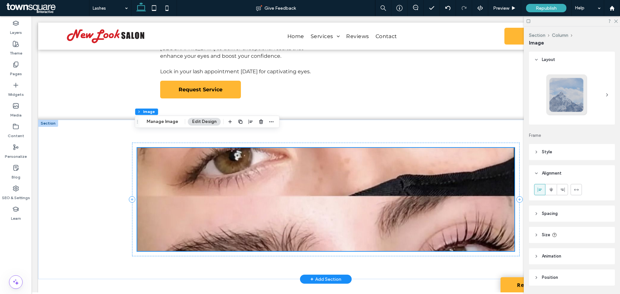
scroll to position [226, 0]
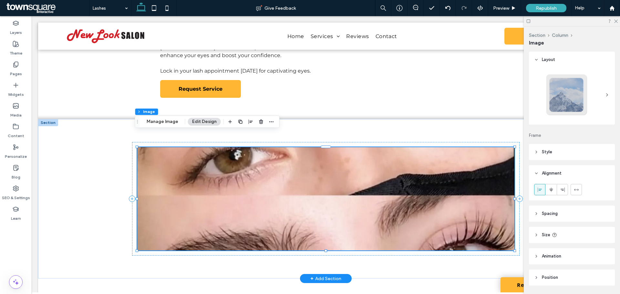
click at [364, 163] on img at bounding box center [325, 198] width 377 height 103
click at [363, 163] on img at bounding box center [325, 198] width 377 height 103
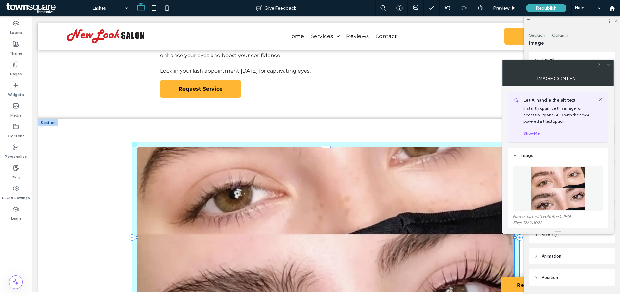
drag, startPoint x: 327, startPoint y: 244, endPoint x: 334, endPoint y: 280, distance: 36.2
click at [334, 280] on div "100% , 560px" at bounding box center [325, 237] width 387 height 237
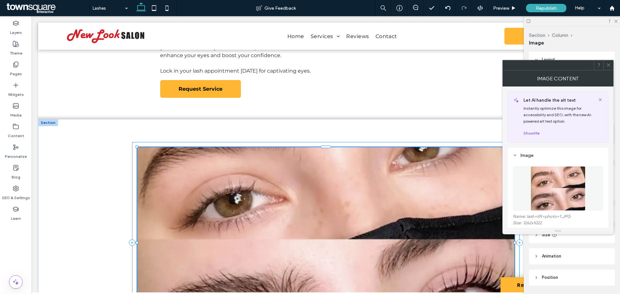
type input "***"
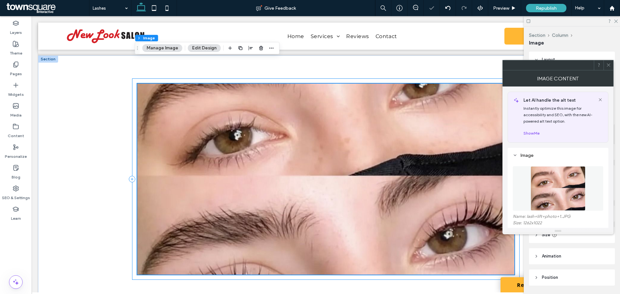
scroll to position [258, 0]
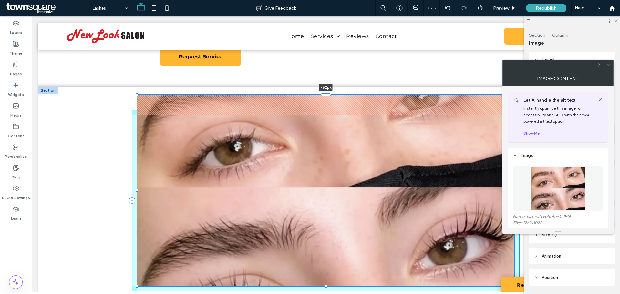
drag, startPoint x: 323, startPoint y: 100, endPoint x: 322, endPoint y: 80, distance: 20.0
click at [322, 93] on div at bounding box center [325, 94] width 10 height 3
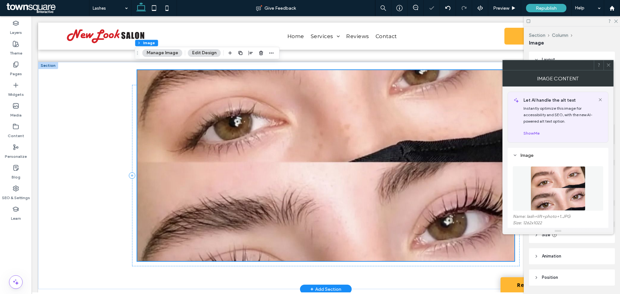
scroll to position [323, 0]
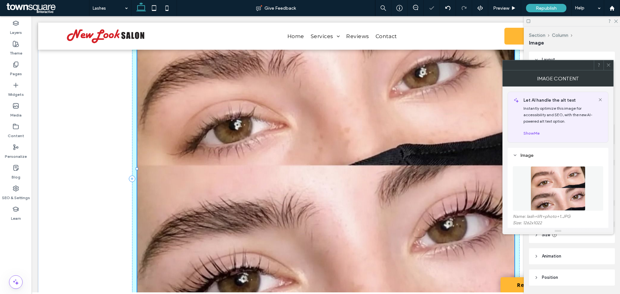
drag, startPoint x: 324, startPoint y: 206, endPoint x: 333, endPoint y: 249, distance: 43.9
click at [333, 249] on div "100% , 858px" at bounding box center [325, 178] width 387 height 313
type input "***"
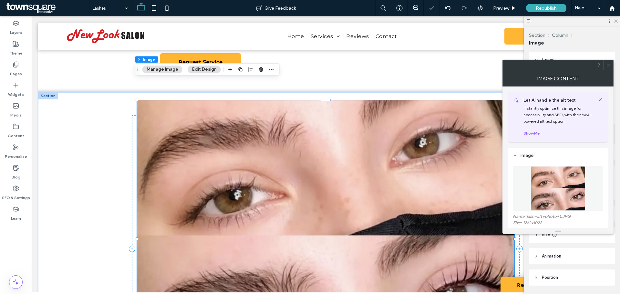
scroll to position [161, 0]
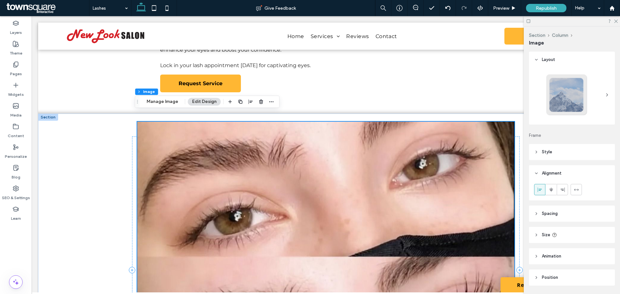
scroll to position [226, 0]
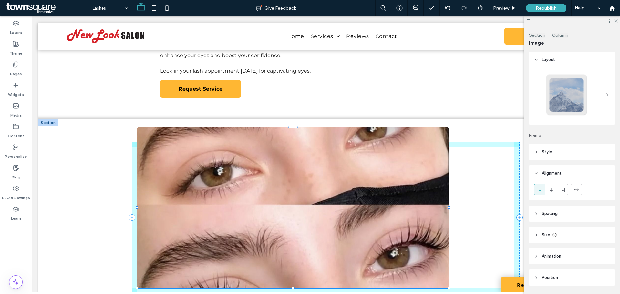
drag, startPoint x: 134, startPoint y: 113, endPoint x: 199, endPoint y: 171, distance: 87.6
click at [199, 171] on div "83% , 498px" at bounding box center [325, 217] width 387 height 197
type input "**"
type input "****"
type input "***"
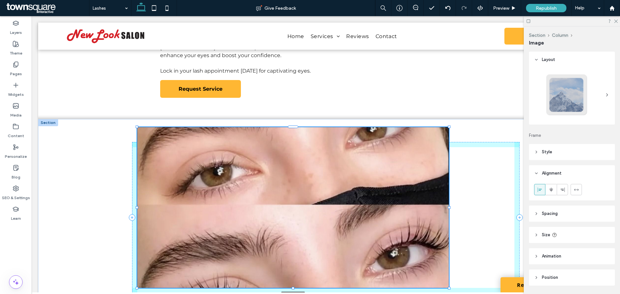
type input "***"
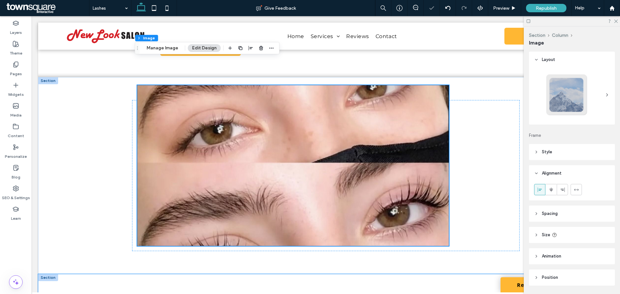
scroll to position [323, 0]
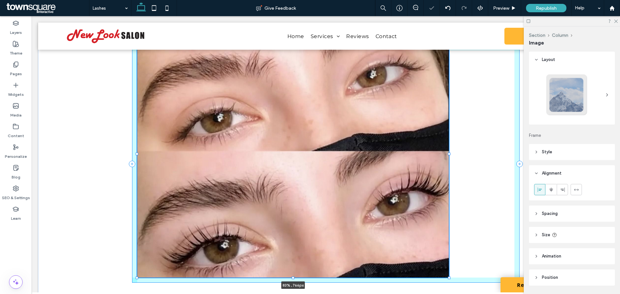
drag, startPoint x: 293, startPoint y: 188, endPoint x: 304, endPoint y: 220, distance: 34.6
click at [304, 220] on div "83% , 766px" at bounding box center [325, 164] width 387 height 284
type input "***"
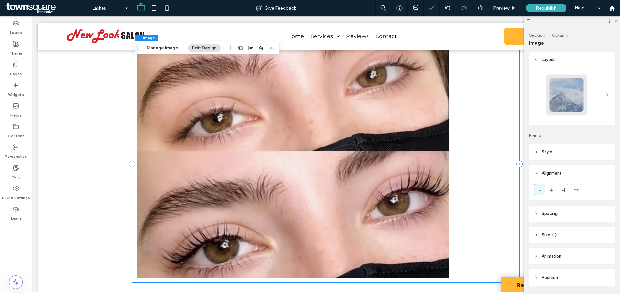
scroll to position [258, 0]
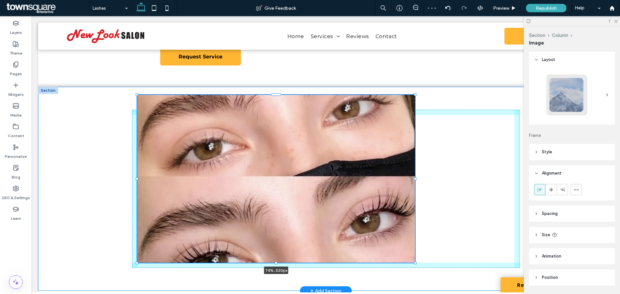
drag, startPoint x: 447, startPoint y: 80, endPoint x: 413, endPoint y: 119, distance: 52.2
click at [413, 119] on div "74% , 520px" at bounding box center [325, 189] width 387 height 204
type input "**"
type input "***"
type input "****"
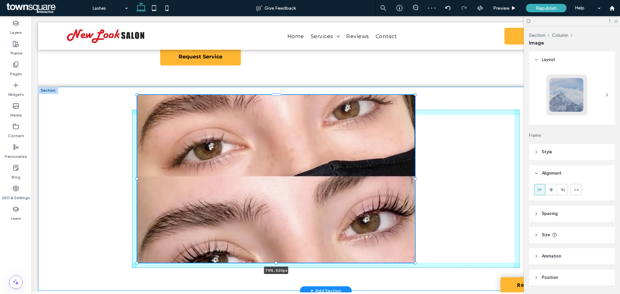
type input "***"
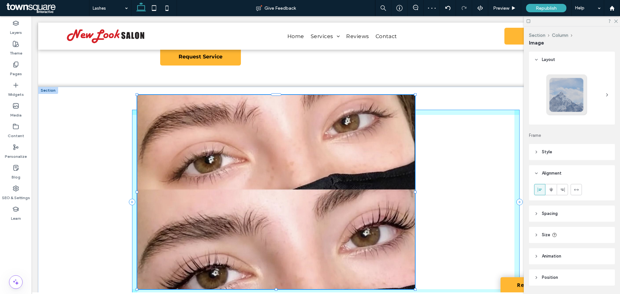
drag, startPoint x: 275, startPoint y: 251, endPoint x: 277, endPoint y: 261, distance: 10.6
click at [277, 261] on div "74% , 602px" at bounding box center [325, 202] width 387 height 231
type input "***"
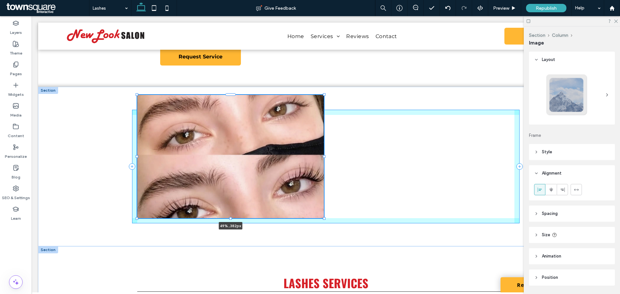
drag, startPoint x: 412, startPoint y: 275, endPoint x: 321, endPoint y: 239, distance: 97.7
type input "**"
type input "****"
type input "***"
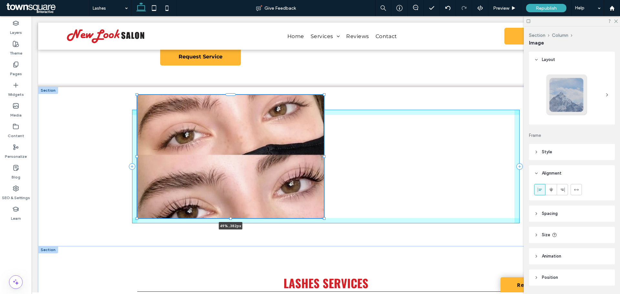
type input "***"
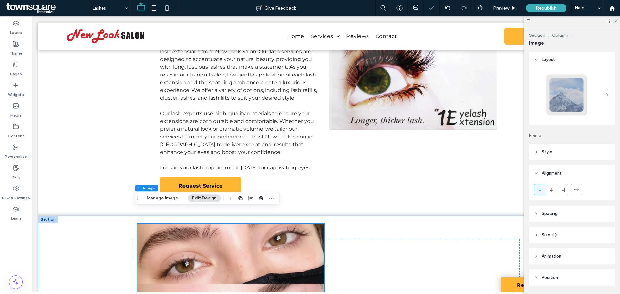
scroll to position [226, 0]
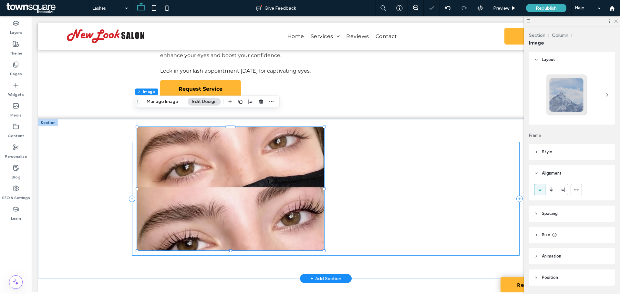
click at [400, 193] on div "49% , 382px" at bounding box center [325, 199] width 387 height 114
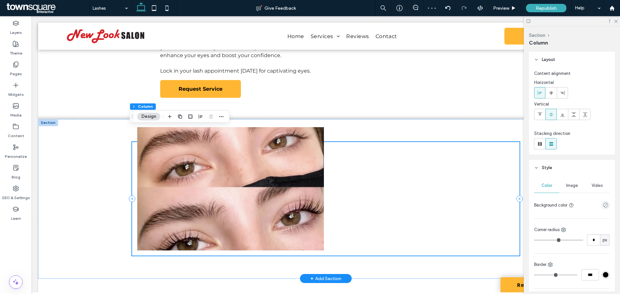
click at [404, 180] on div at bounding box center [325, 199] width 387 height 114
click at [415, 153] on div at bounding box center [325, 199] width 387 height 114
click at [361, 213] on div at bounding box center [325, 199] width 387 height 114
click at [385, 184] on div at bounding box center [325, 199] width 387 height 114
click at [389, 181] on div at bounding box center [325, 199] width 387 height 114
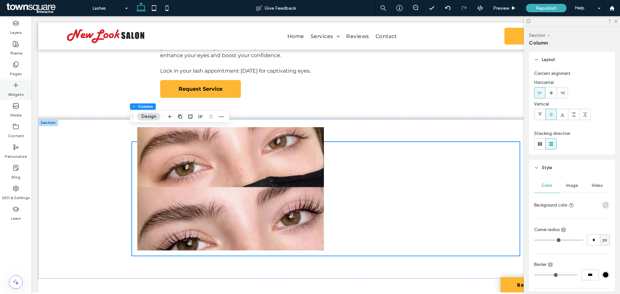
click at [21, 87] on div "Widgets" at bounding box center [16, 89] width 32 height 21
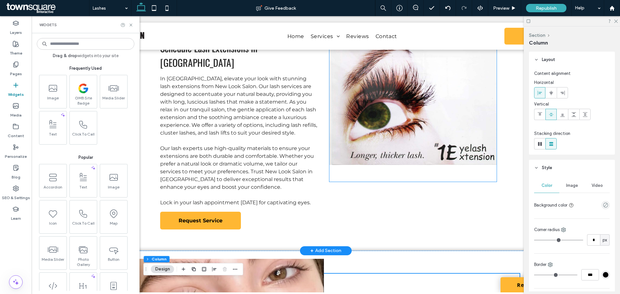
scroll to position [161, 0]
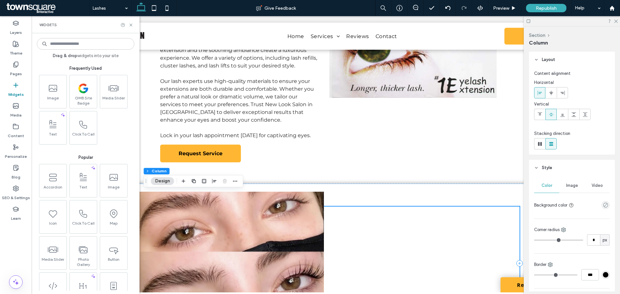
click at [421, 222] on div at bounding box center [325, 264] width 387 height 114
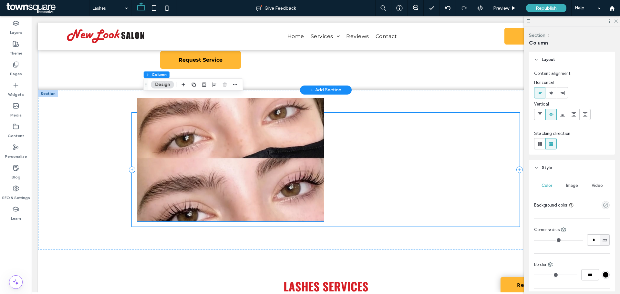
scroll to position [258, 0]
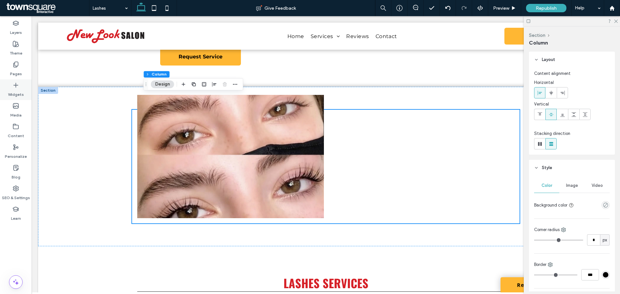
click at [13, 91] on label "Widgets" at bounding box center [16, 92] width 16 height 9
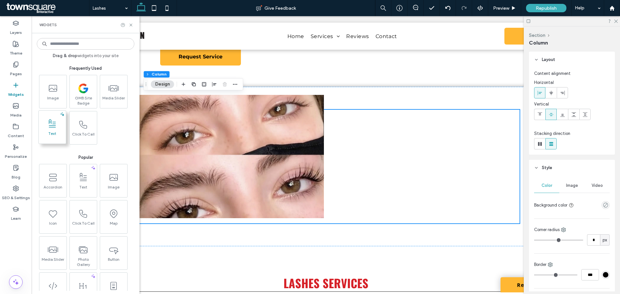
click at [57, 123] on span at bounding box center [52, 124] width 27 height 15
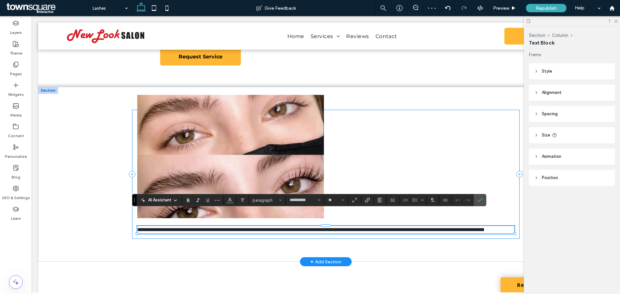
click at [378, 132] on div "**********" at bounding box center [325, 174] width 387 height 129
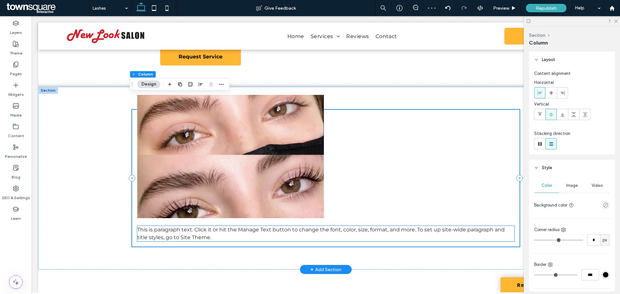
click at [197, 226] on p "This is paragraph text. Click it or hit the Manage Text button to change the fo…" at bounding box center [325, 233] width 377 height 15
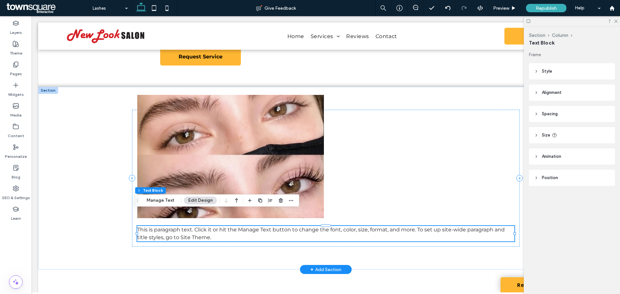
click at [197, 226] on p "This is paragraph text. Click it or hit the Manage Text button to change the fo…" at bounding box center [325, 233] width 377 height 15
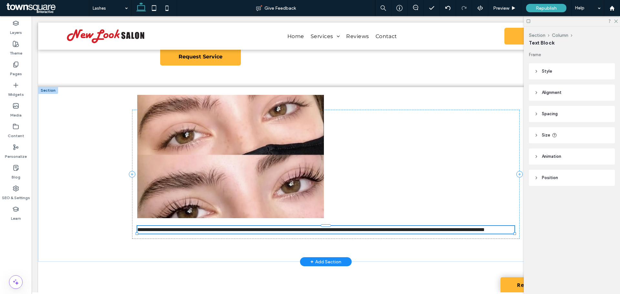
type input "**********"
type input "**"
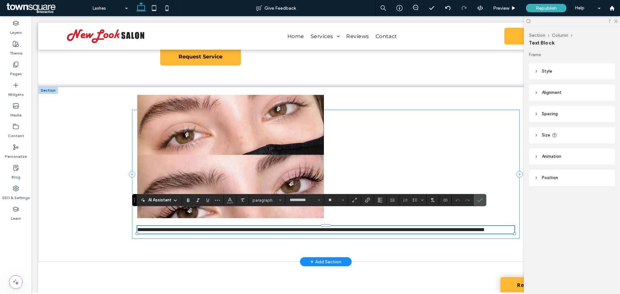
click at [400, 119] on div "**********" at bounding box center [325, 174] width 387 height 129
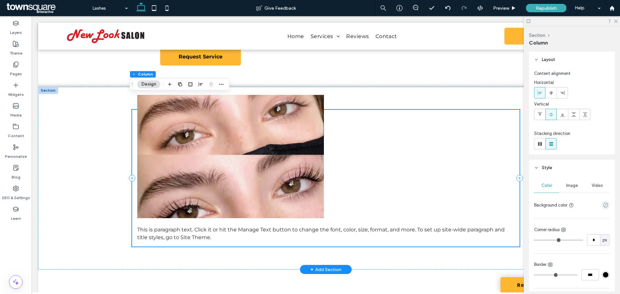
click at [317, 208] on div "This is paragraph text. Click it or hit the Manage Text button to change the fo…" at bounding box center [325, 178] width 387 height 137
click at [315, 227] on span "This is paragraph text. Click it or hit the Manage Text button to change the fo…" at bounding box center [320, 234] width 367 height 14
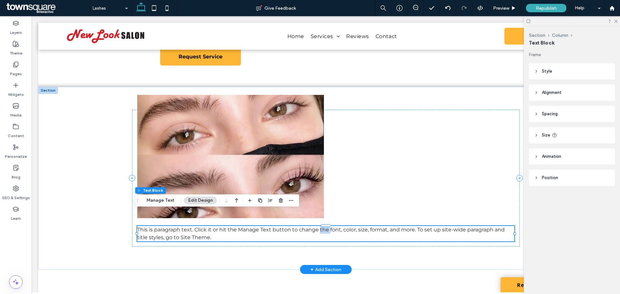
click at [315, 226] on div "This is paragraph text. Click it or hit the Manage Text button to change the fo…" at bounding box center [325, 233] width 377 height 15
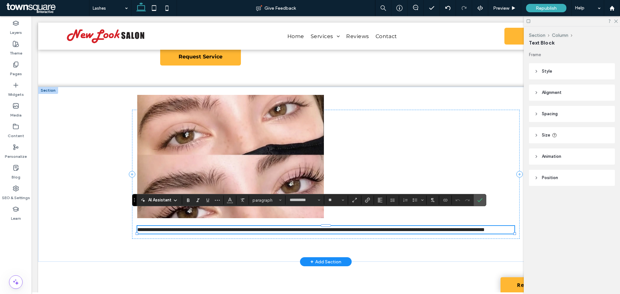
paste div
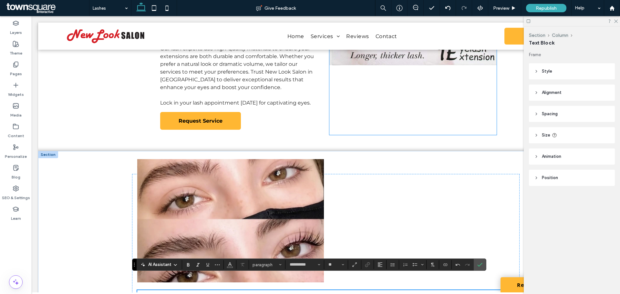
scroll to position [355, 0]
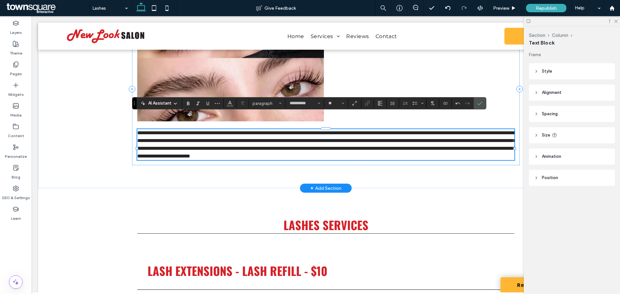
click at [192, 149] on p "**********" at bounding box center [325, 144] width 377 height 31
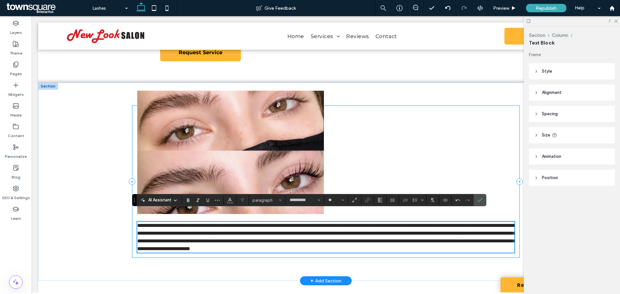
scroll to position [258, 0]
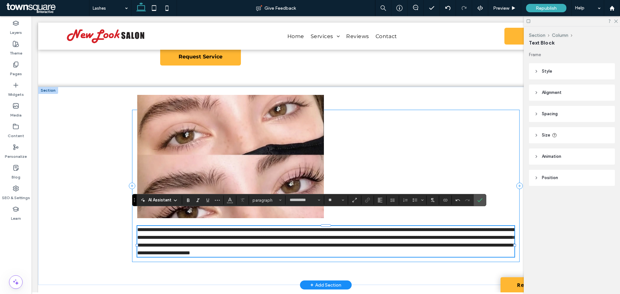
click at [380, 132] on div "**********" at bounding box center [325, 186] width 387 height 152
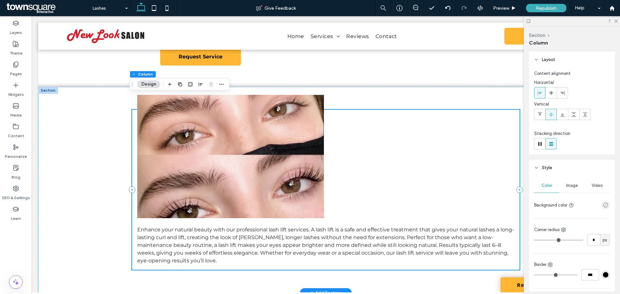
click at [361, 175] on div "Enhance your natural beauty with our professional lash lift services. A lash li…" at bounding box center [325, 190] width 387 height 160
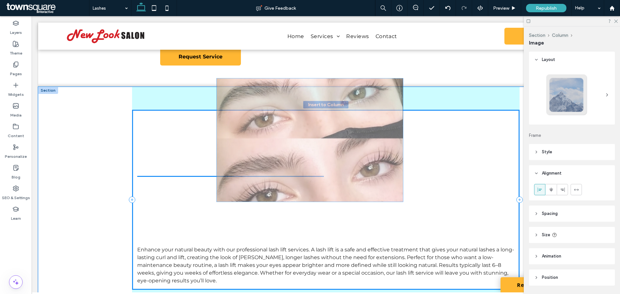
scroll to position [20, 0]
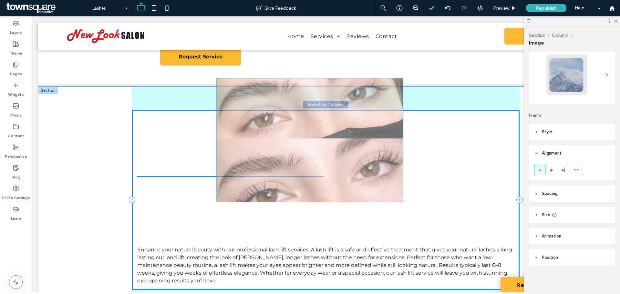
drag, startPoint x: 249, startPoint y: 139, endPoint x: 331, endPoint y: 137, distance: 81.7
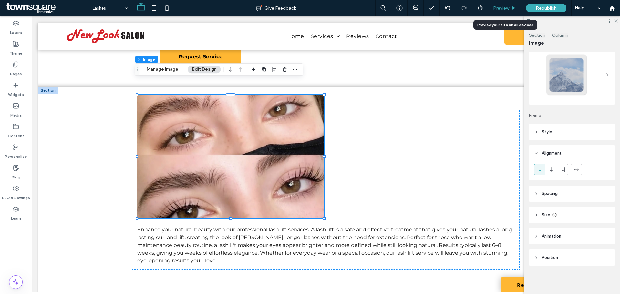
click at [499, 5] on div "Preview" at bounding box center [504, 8] width 33 height 16
click at [502, 6] on span "Preview" at bounding box center [501, 7] width 16 height 5
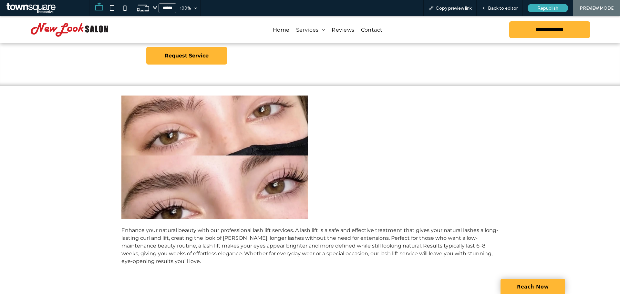
scroll to position [323, 0]
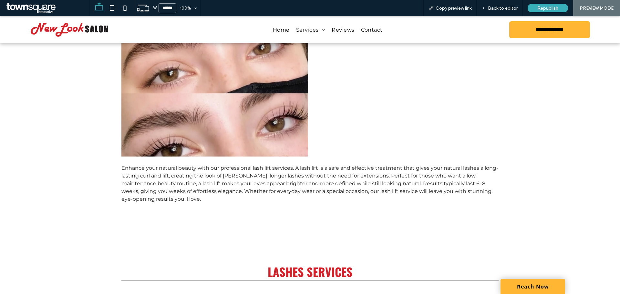
click at [320, 133] on div "Enhance your natural beauty with our professional lash lift services. A lash li…" at bounding box center [309, 128] width 387 height 160
click at [297, 165] on span "Enhance your natural beauty with our professional lash lift services. A lash li…" at bounding box center [309, 183] width 377 height 37
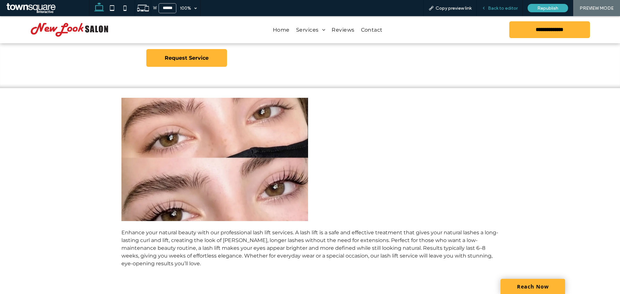
click at [507, 6] on span "Back to editor" at bounding box center [503, 7] width 30 height 5
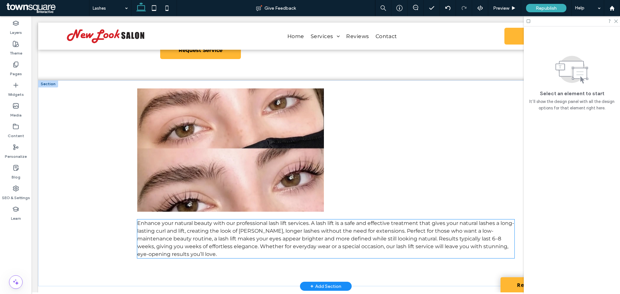
click at [276, 220] on span "Enhance your natural beauty with our professional lash lift services. A lash li…" at bounding box center [325, 238] width 377 height 37
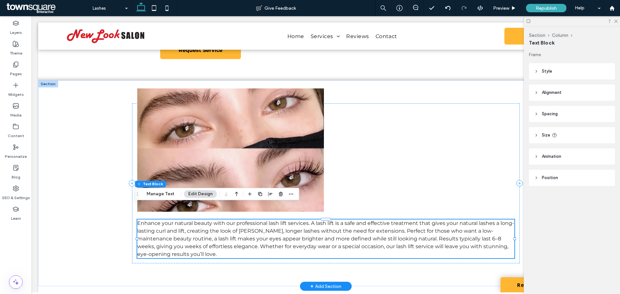
click at [298, 220] on p "Enhance your natural beauty with our professional lash lift services. A lash li…" at bounding box center [325, 238] width 377 height 39
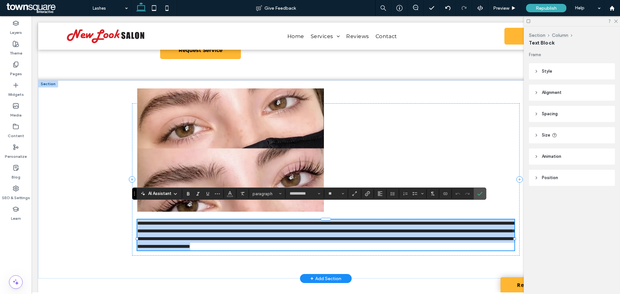
click at [298, 220] on p "**********" at bounding box center [325, 234] width 377 height 31
paste div
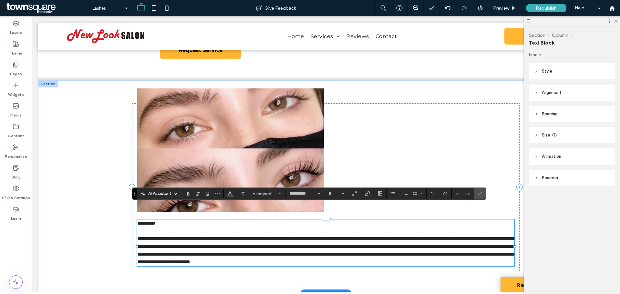
scroll to position [15, 0]
click at [147, 221] on span "*********" at bounding box center [146, 223] width 18 height 5
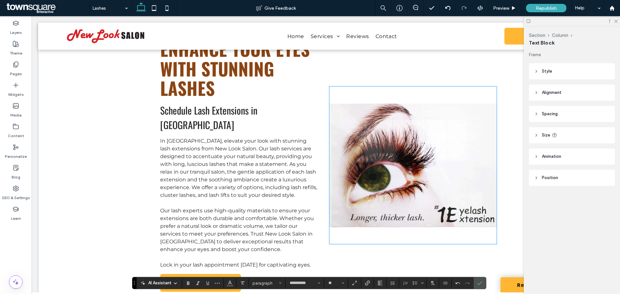
scroll to position [0, 0]
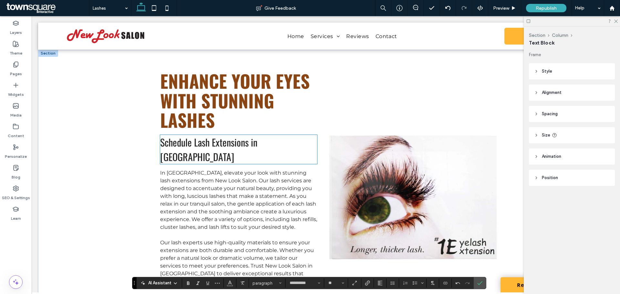
click at [243, 143] on span "Schedule Lash Extensions in [GEOGRAPHIC_DATA]" at bounding box center [208, 149] width 97 height 29
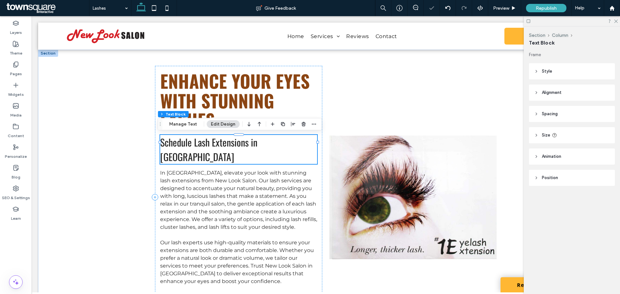
click at [243, 143] on div "Schedule Lash Extensions in [GEOGRAPHIC_DATA]" at bounding box center [238, 149] width 157 height 29
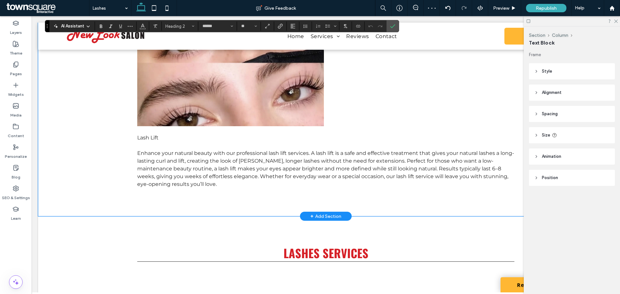
scroll to position [355, 0]
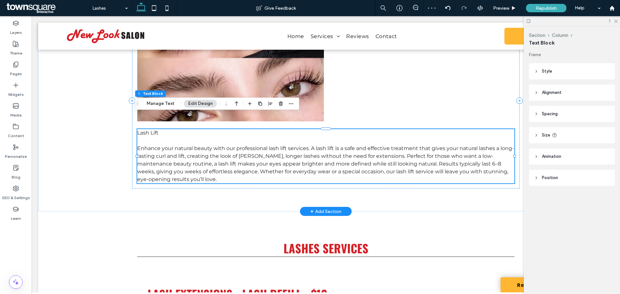
click at [154, 129] on div "Lash Lift Enhance your natural beauty with our professional lash lift services.…" at bounding box center [325, 156] width 377 height 54
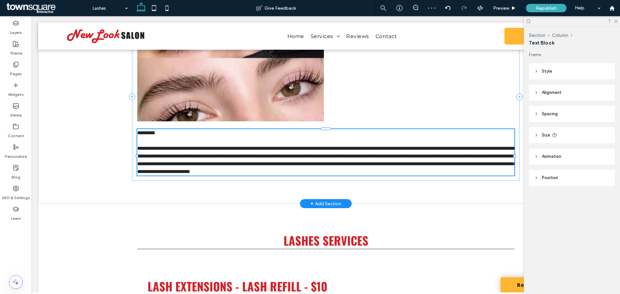
type input "**********"
type input "**"
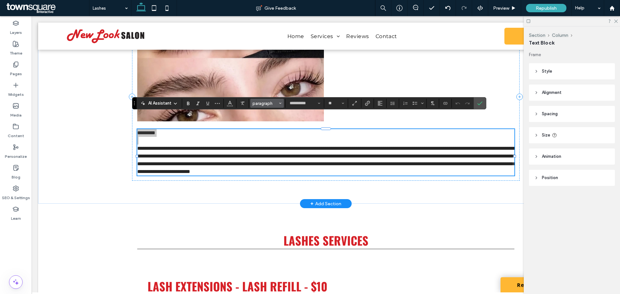
click at [280, 102] on span "Styles" at bounding box center [280, 103] width 3 height 8
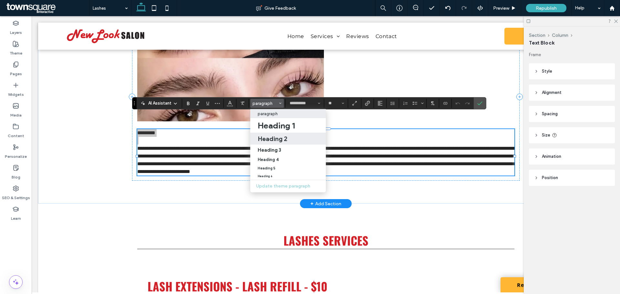
click at [281, 137] on h2 "Heading 2" at bounding box center [273, 139] width 30 height 8
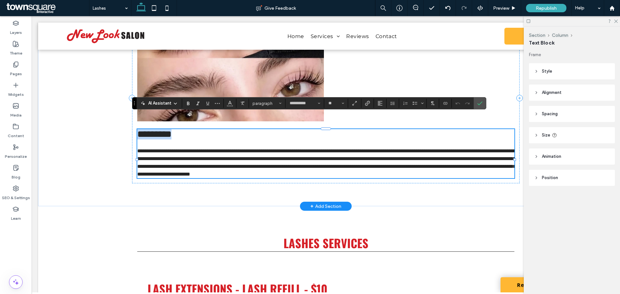
type input "*"
click at [273, 104] on span "Styles" at bounding box center [264, 103] width 25 height 5
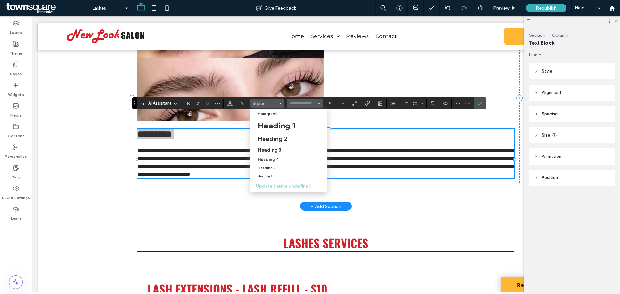
click at [310, 103] on input "Font & Font weight-input" at bounding box center [302, 103] width 27 height 5
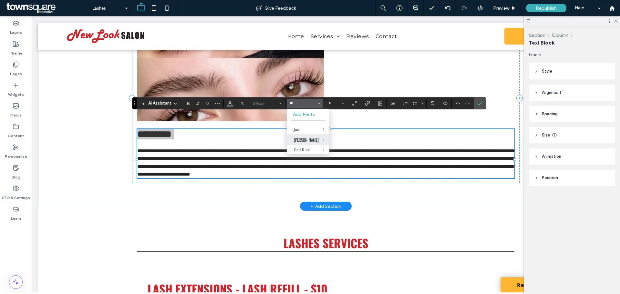
type input "**"
click at [305, 139] on div "[PERSON_NAME]" at bounding box center [308, 140] width 28 height 6
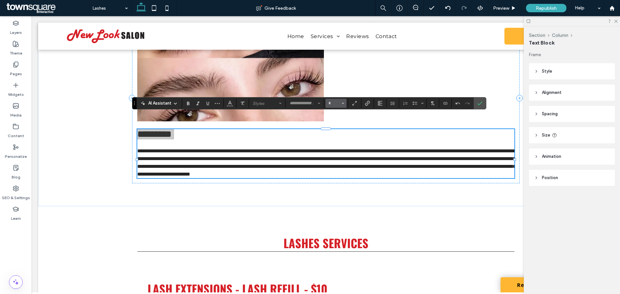
click at [343, 100] on span "Size" at bounding box center [342, 103] width 3 height 8
click at [339, 123] on label "30" at bounding box center [335, 125] width 21 height 9
type input "*"
type input "**********"
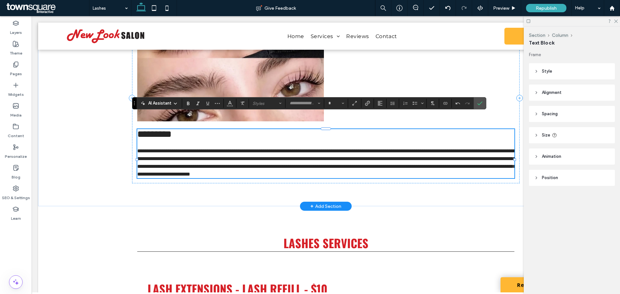
type input "**"
drag, startPoint x: 202, startPoint y: 152, endPoint x: 202, endPoint y: 148, distance: 3.6
click at [202, 152] on p "**********" at bounding box center [325, 162] width 377 height 31
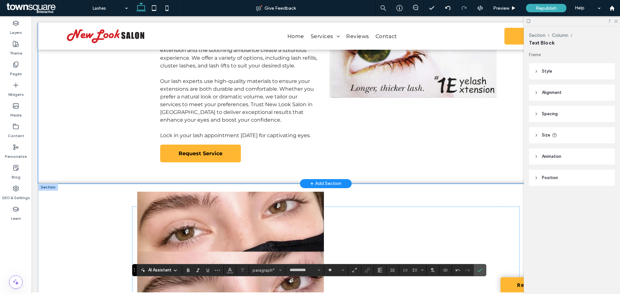
scroll to position [323, 0]
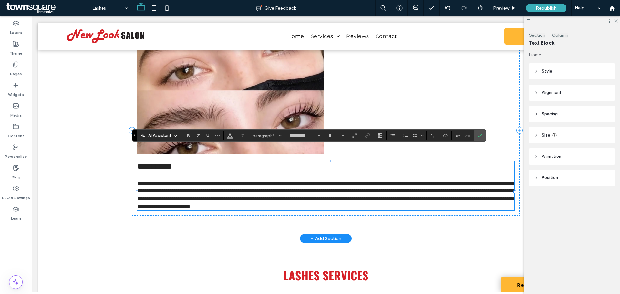
click at [205, 181] on span "**********" at bounding box center [326, 195] width 378 height 28
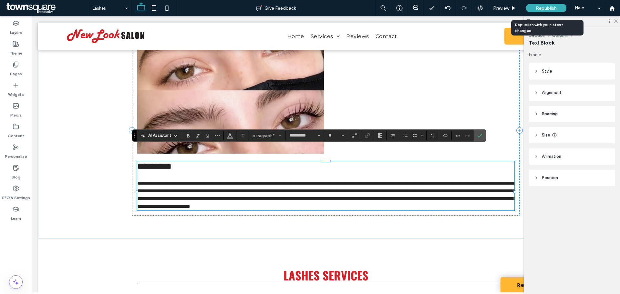
click at [538, 7] on span "Republish" at bounding box center [545, 7] width 21 height 5
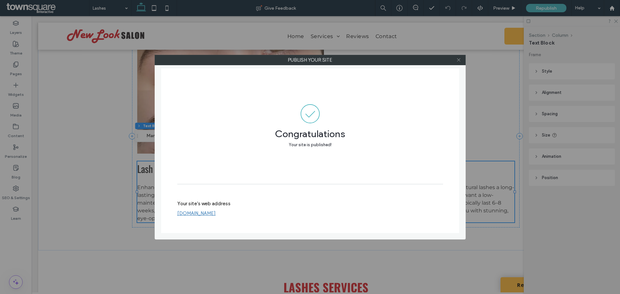
click at [459, 57] on span at bounding box center [458, 60] width 5 height 10
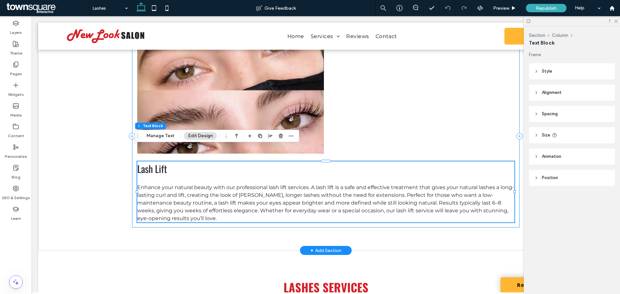
click at [451, 97] on div "Lash Lift Enhance your natural beauty with our professional lash lift services.…" at bounding box center [325, 136] width 387 height 182
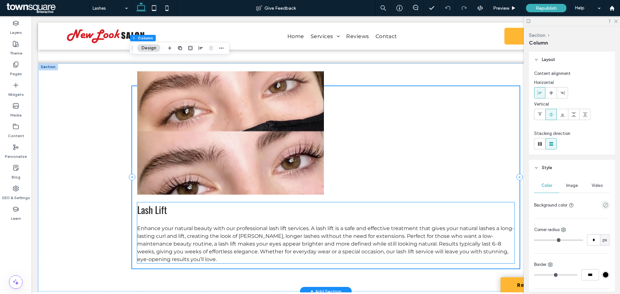
scroll to position [226, 0]
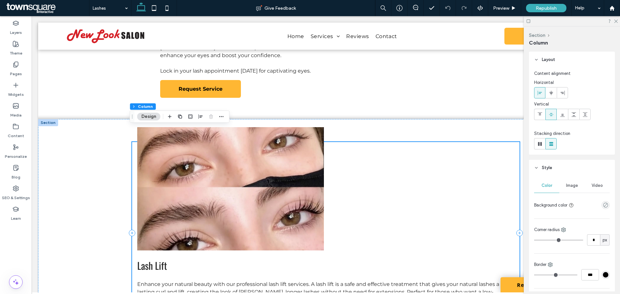
click at [420, 171] on div "Lash Lift Enhance your natural beauty with our professional lash lift services.…" at bounding box center [325, 233] width 387 height 182
click at [549, 7] on span "Republish" at bounding box center [545, 7] width 21 height 5
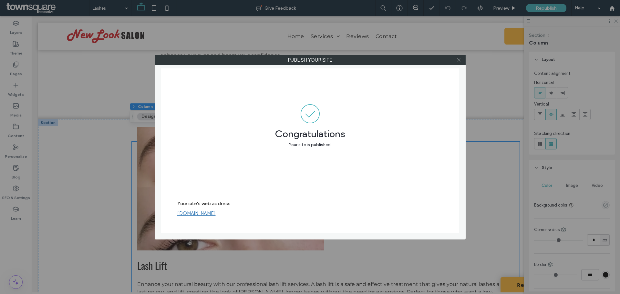
click at [458, 59] on icon at bounding box center [458, 59] width 5 height 5
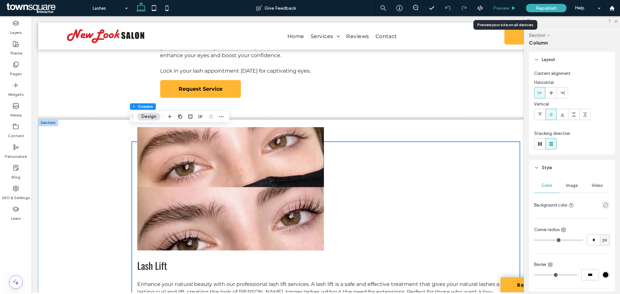
click at [505, 6] on span "Preview" at bounding box center [501, 7] width 16 height 5
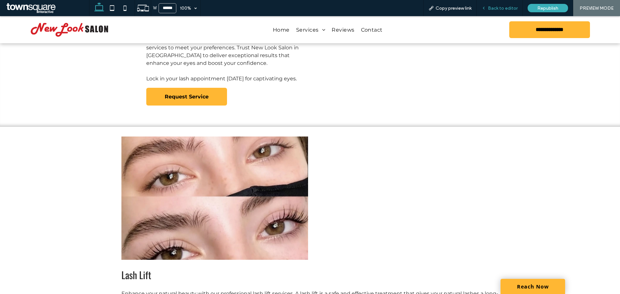
click at [506, 5] on span "Back to editor" at bounding box center [503, 7] width 30 height 5
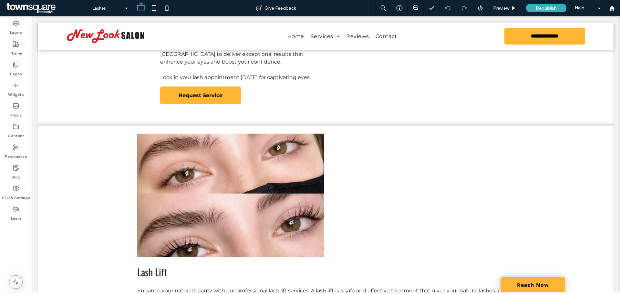
scroll to position [226, 0]
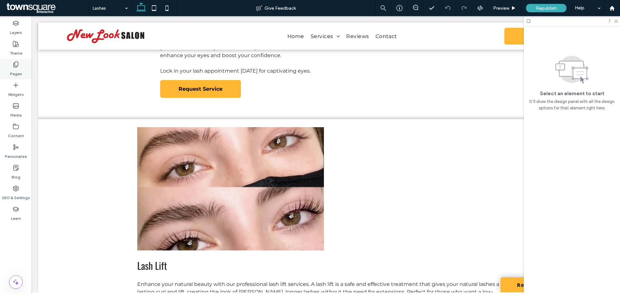
click at [15, 69] on label "Pages" at bounding box center [16, 72] width 12 height 9
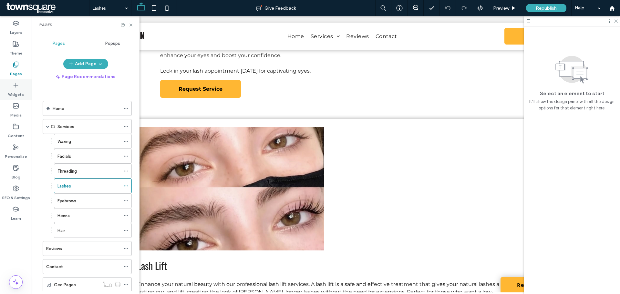
click at [18, 95] on label "Widgets" at bounding box center [16, 92] width 16 height 9
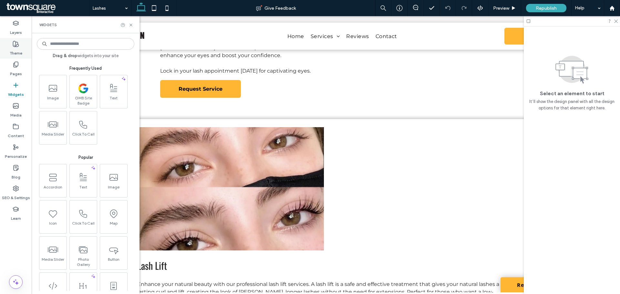
click at [20, 48] on label "Theme" at bounding box center [16, 51] width 13 height 9
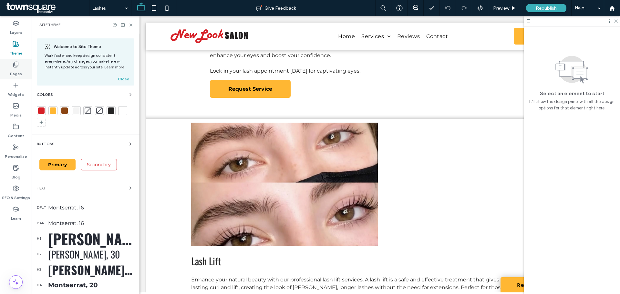
click at [19, 71] on label "Pages" at bounding box center [16, 72] width 12 height 9
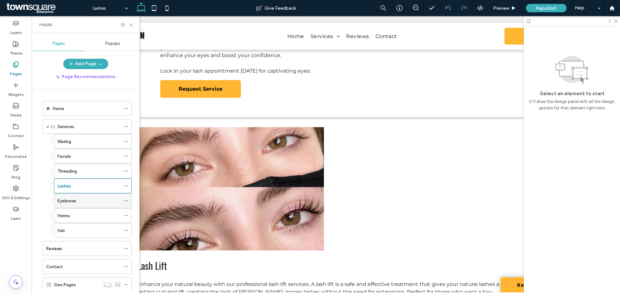
click at [95, 199] on div "Eyebrows" at bounding box center [88, 201] width 63 height 7
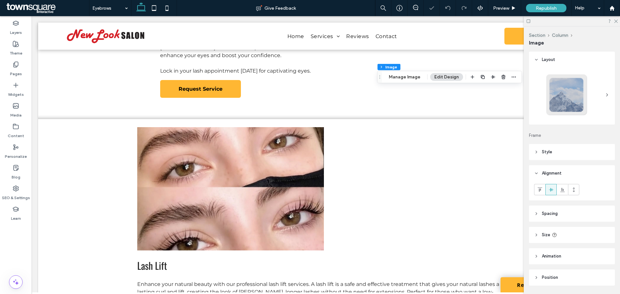
type input "*"
click at [401, 79] on button "Manage Image" at bounding box center [404, 77] width 40 height 8
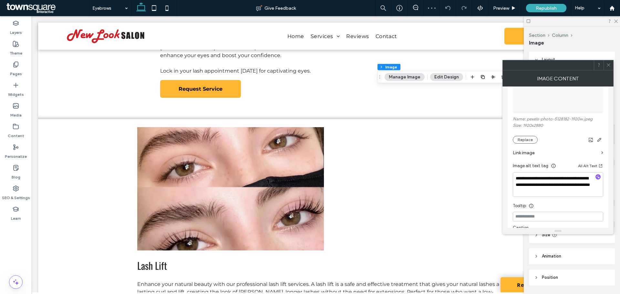
scroll to position [129, 0]
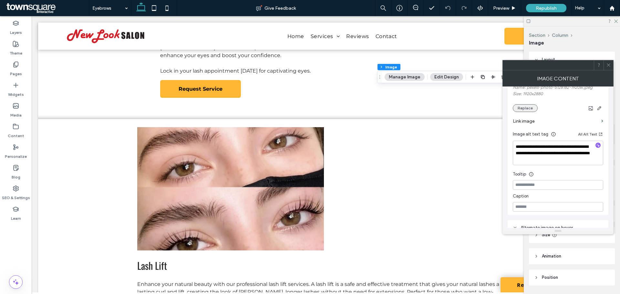
click at [522, 109] on button "Replace" at bounding box center [525, 108] width 25 height 8
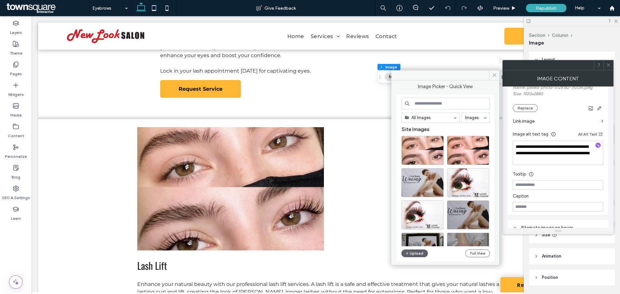
click at [440, 103] on input at bounding box center [445, 104] width 88 height 12
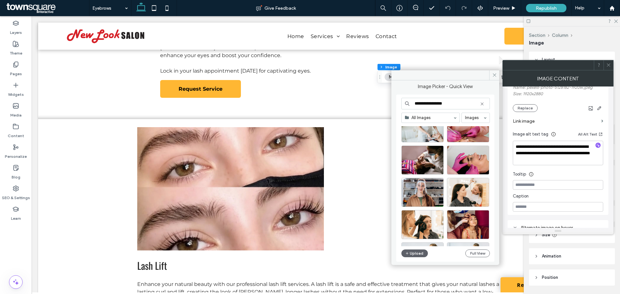
scroll to position [0, 0]
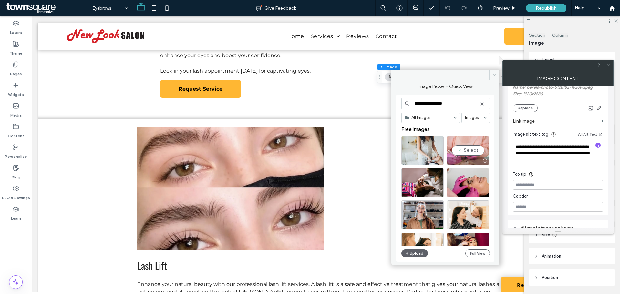
type input "**********"
click at [469, 153] on div "Select" at bounding box center [468, 150] width 42 height 29
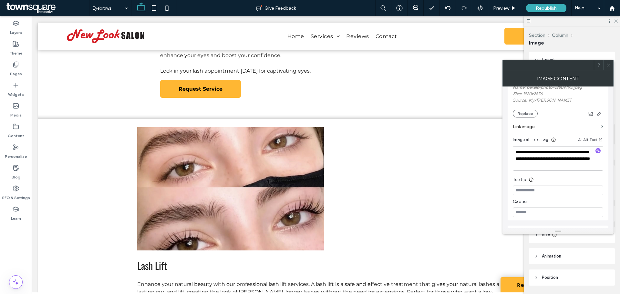
type input "***"
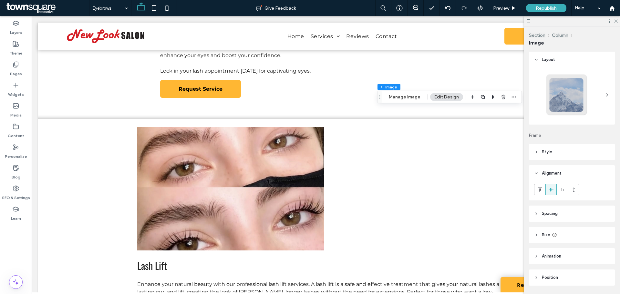
type input "*"
type input "***"
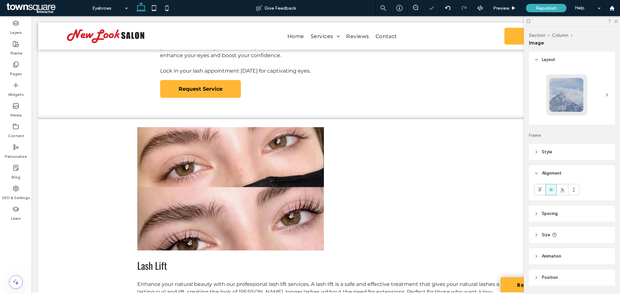
type input "***"
click at [409, 82] on button "Manage Image" at bounding box center [404, 82] width 40 height 8
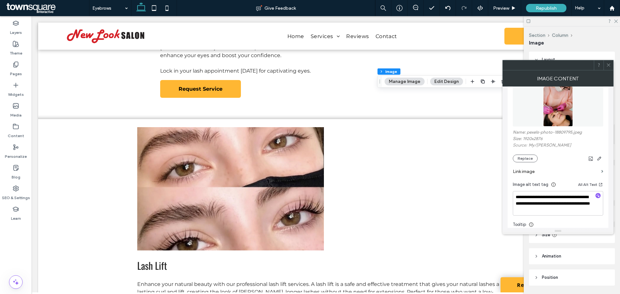
scroll to position [129, 0]
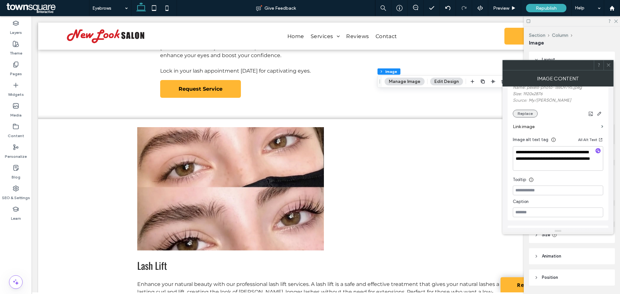
click at [524, 114] on button "Replace" at bounding box center [525, 114] width 25 height 8
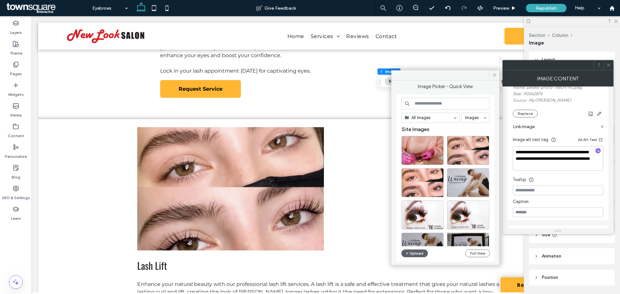
click at [434, 103] on input at bounding box center [445, 104] width 88 height 12
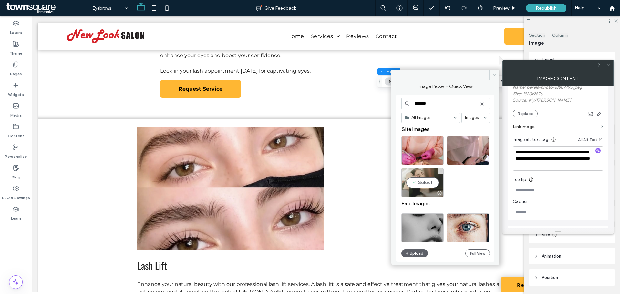
type input "*******"
click at [424, 183] on div "Select" at bounding box center [422, 182] width 42 height 29
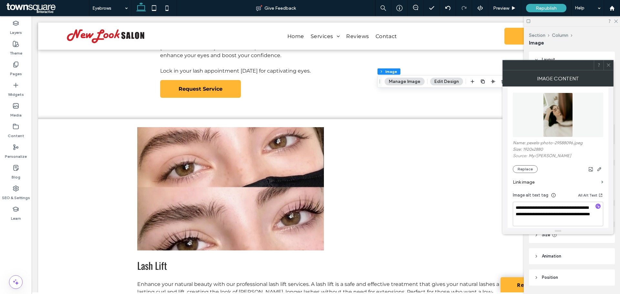
scroll to position [65, 0]
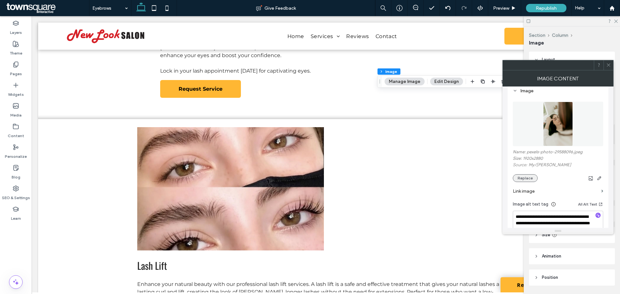
click at [529, 177] on button "Replace" at bounding box center [525, 178] width 25 height 8
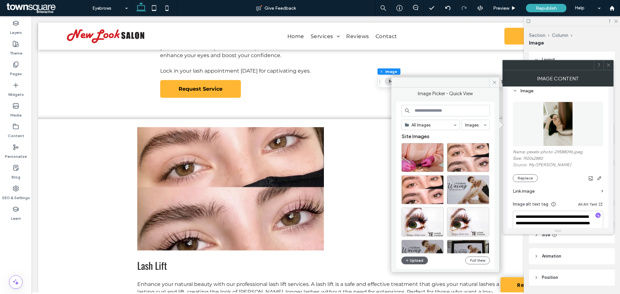
click at [436, 262] on div "Upload Full View" at bounding box center [445, 261] width 88 height 8
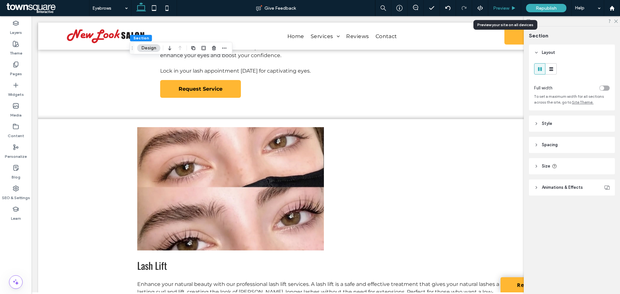
click at [503, 8] on span "Preview" at bounding box center [501, 7] width 16 height 5
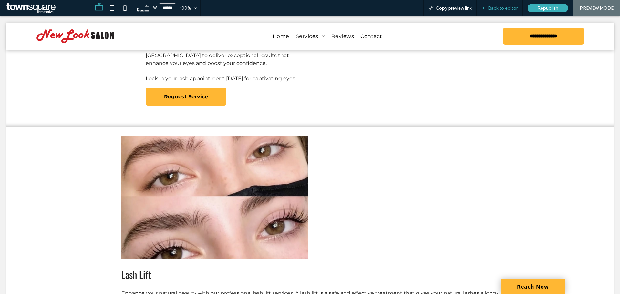
click at [504, 7] on span "Back to editor" at bounding box center [503, 7] width 30 height 5
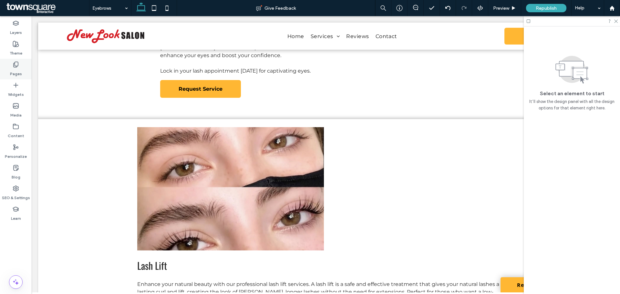
click at [16, 70] on label "Pages" at bounding box center [16, 72] width 12 height 9
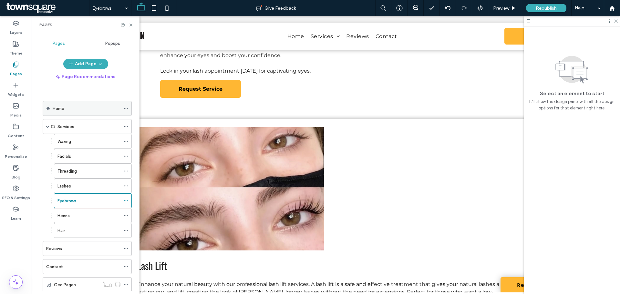
click at [71, 105] on div "Home" at bounding box center [87, 108] width 68 height 7
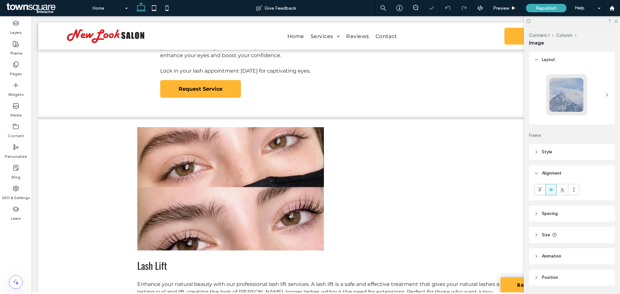
type input "*"
click at [476, 49] on icon "button" at bounding box center [478, 48] width 5 height 5
type input "*"
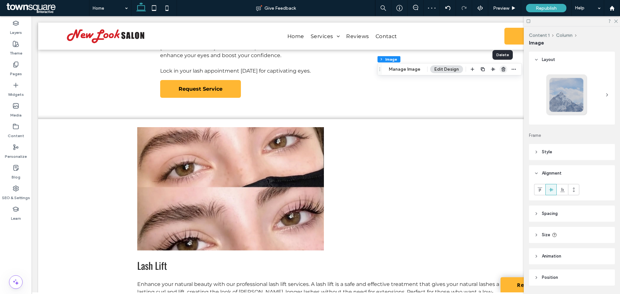
click at [502, 68] on use "button" at bounding box center [503, 69] width 4 height 4
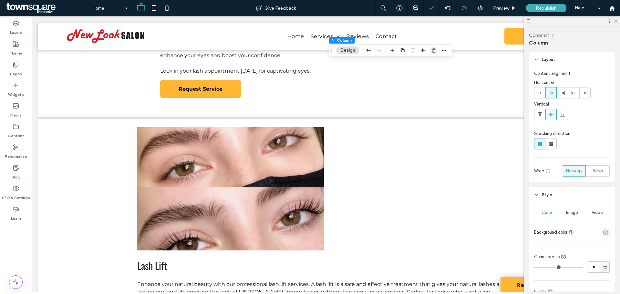
click at [435, 49] on use "button" at bounding box center [434, 50] width 4 height 4
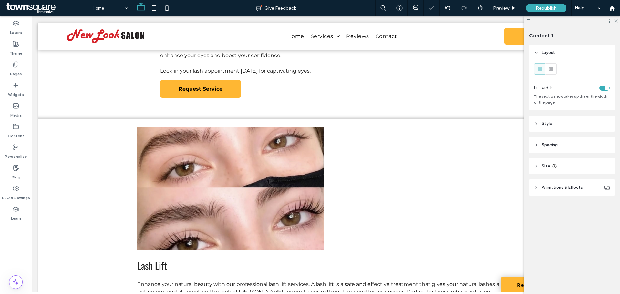
type input "***"
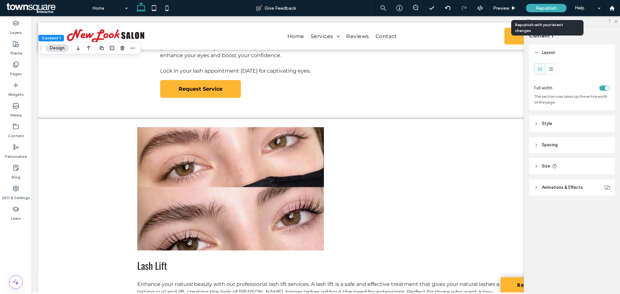
click at [541, 7] on span "Republish" at bounding box center [545, 7] width 21 height 5
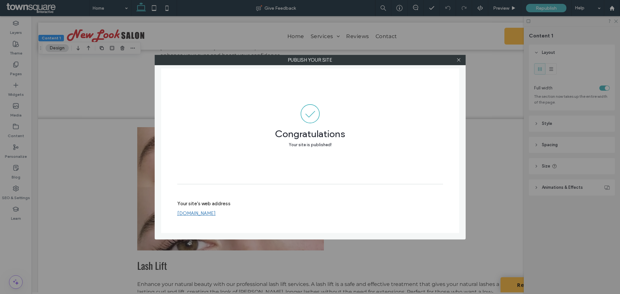
click at [372, 130] on span "Congratulations" at bounding box center [310, 130] width 266 height 15
